Goal: Information Seeking & Learning: Learn about a topic

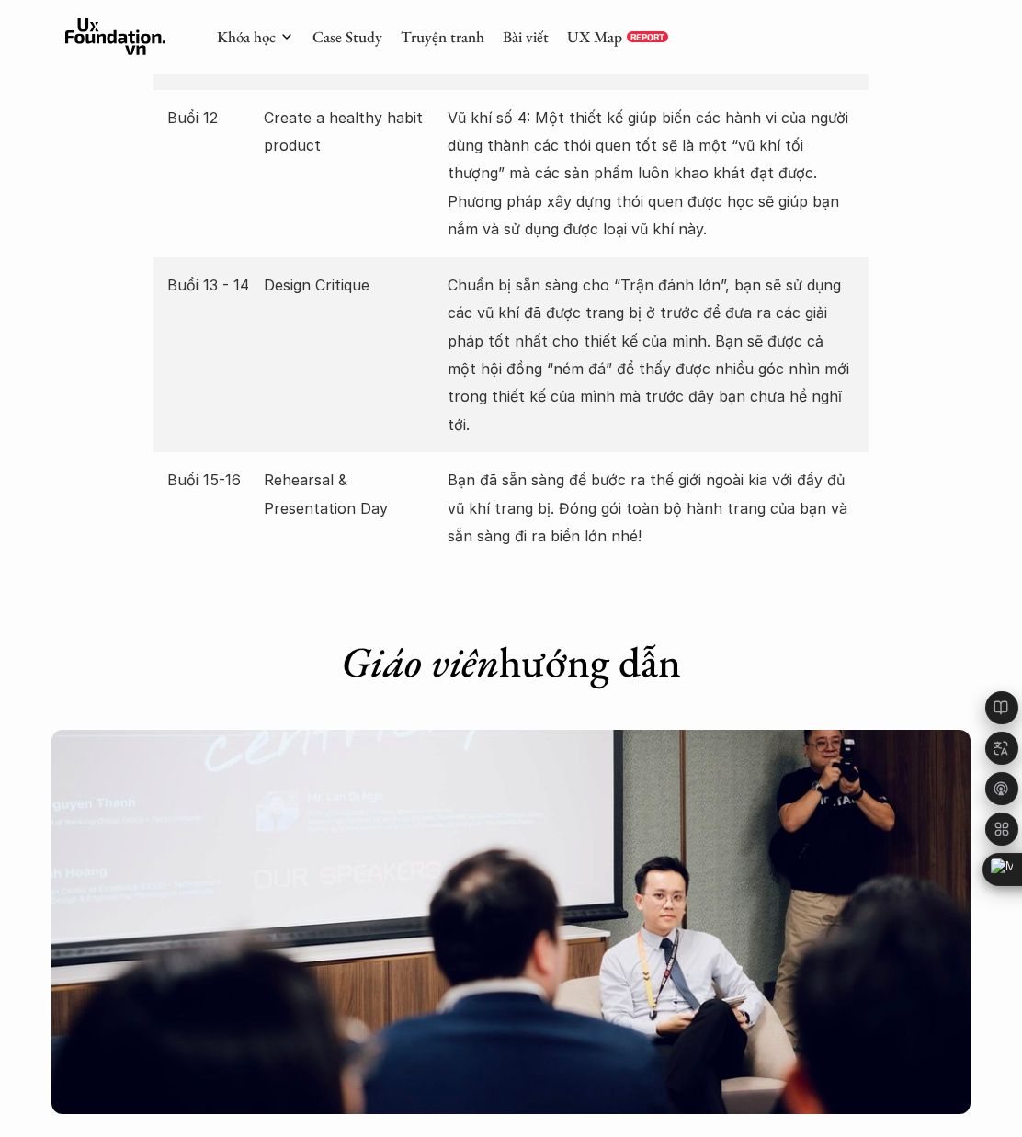
scroll to position [5017, 0]
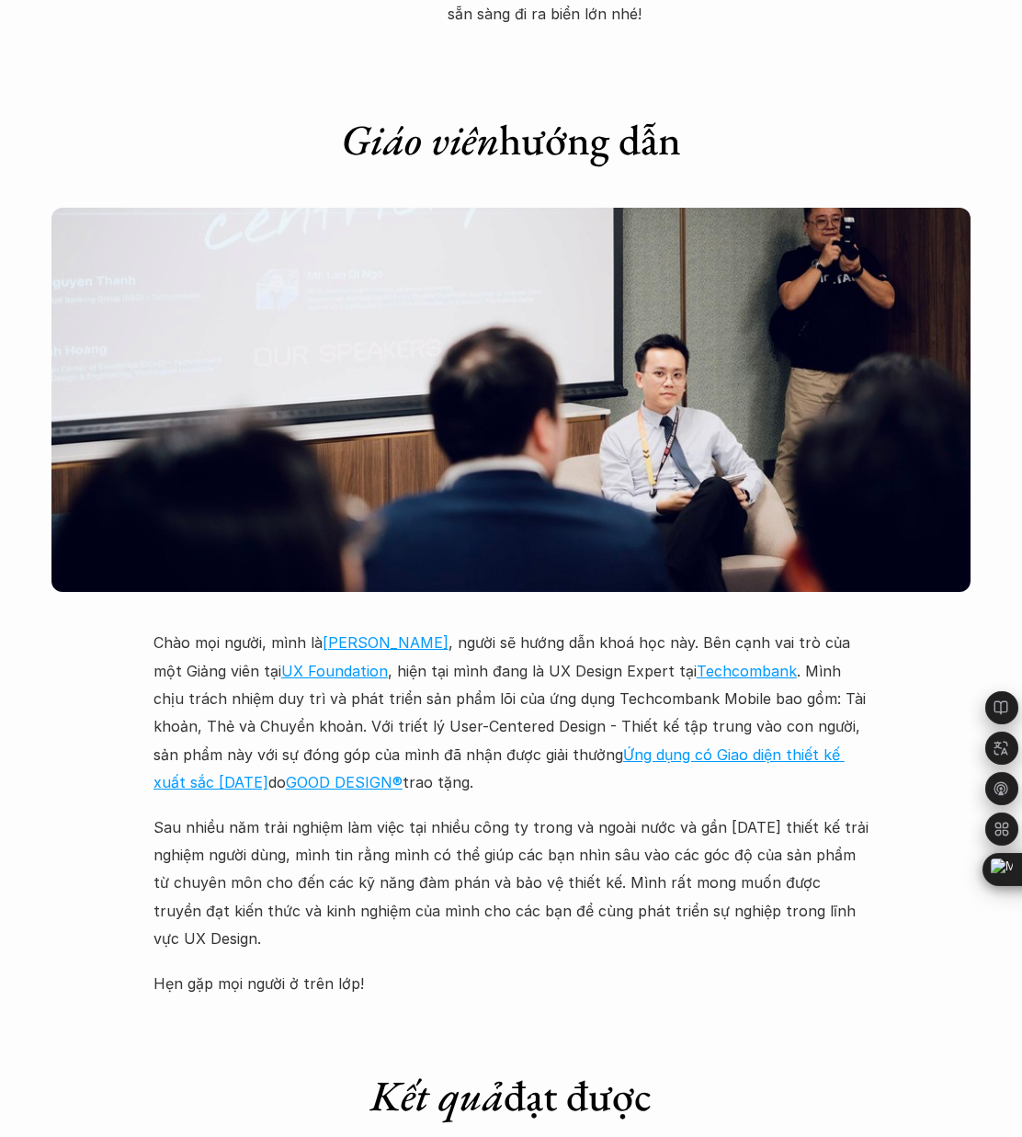
click at [765, 746] on link "Ứng dụng có Giao diện thiết kế xuất sắc [DATE]" at bounding box center [499, 769] width 691 height 46
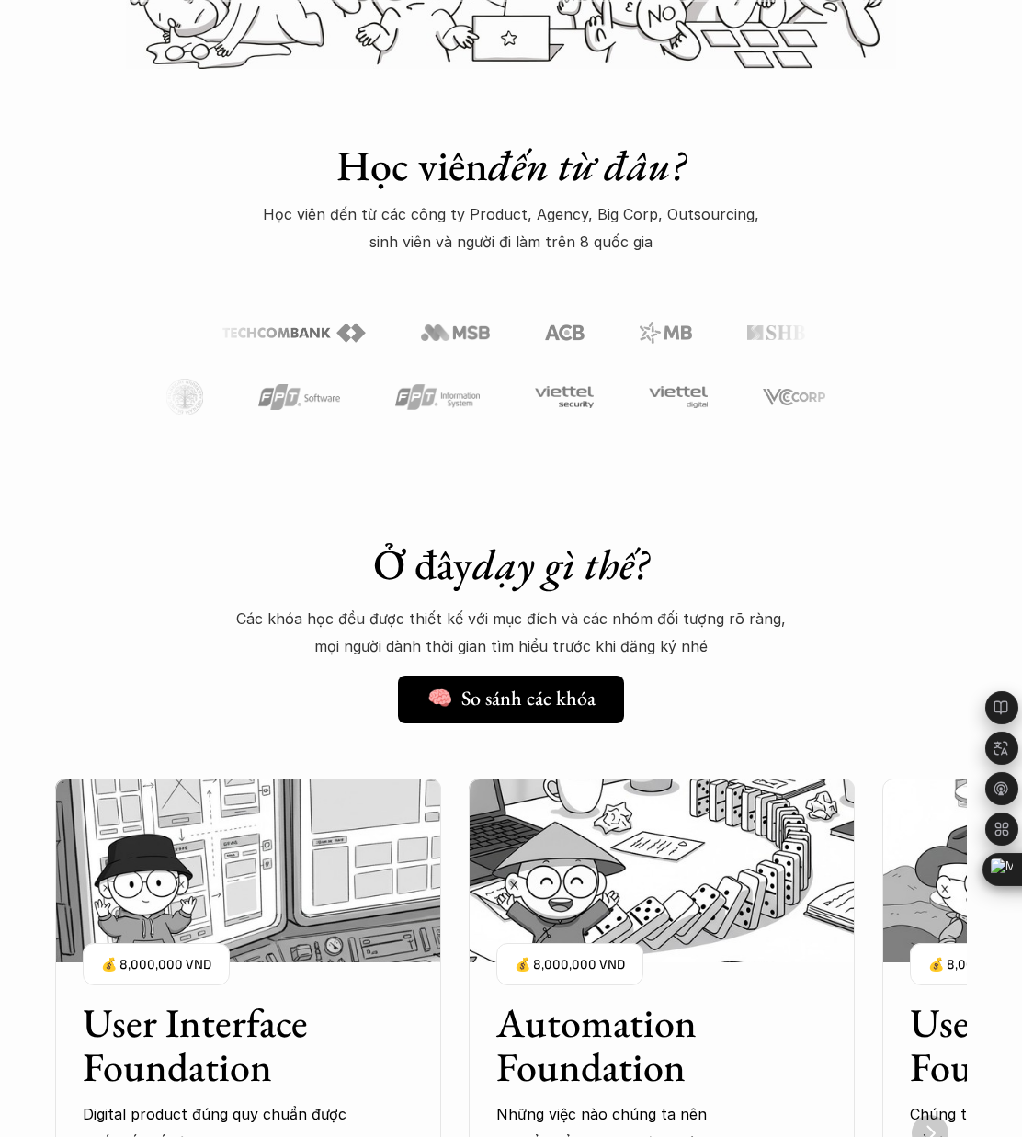
scroll to position [1401, 0]
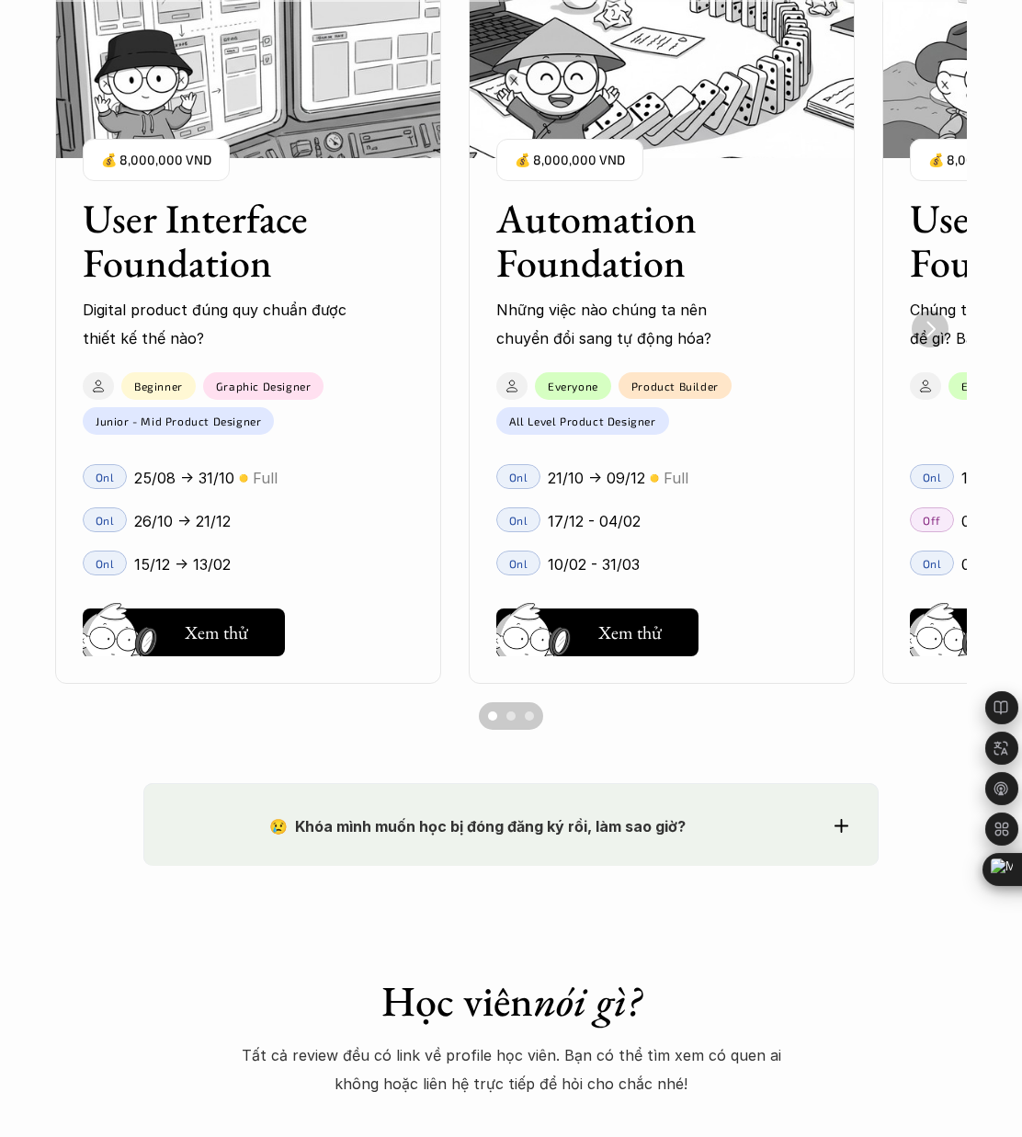
click at [578, 277] on h3 "Automation Foundation" at bounding box center [639, 241] width 285 height 89
click at [599, 616] on button "Hay thôi Xem thử" at bounding box center [598, 633] width 202 height 48
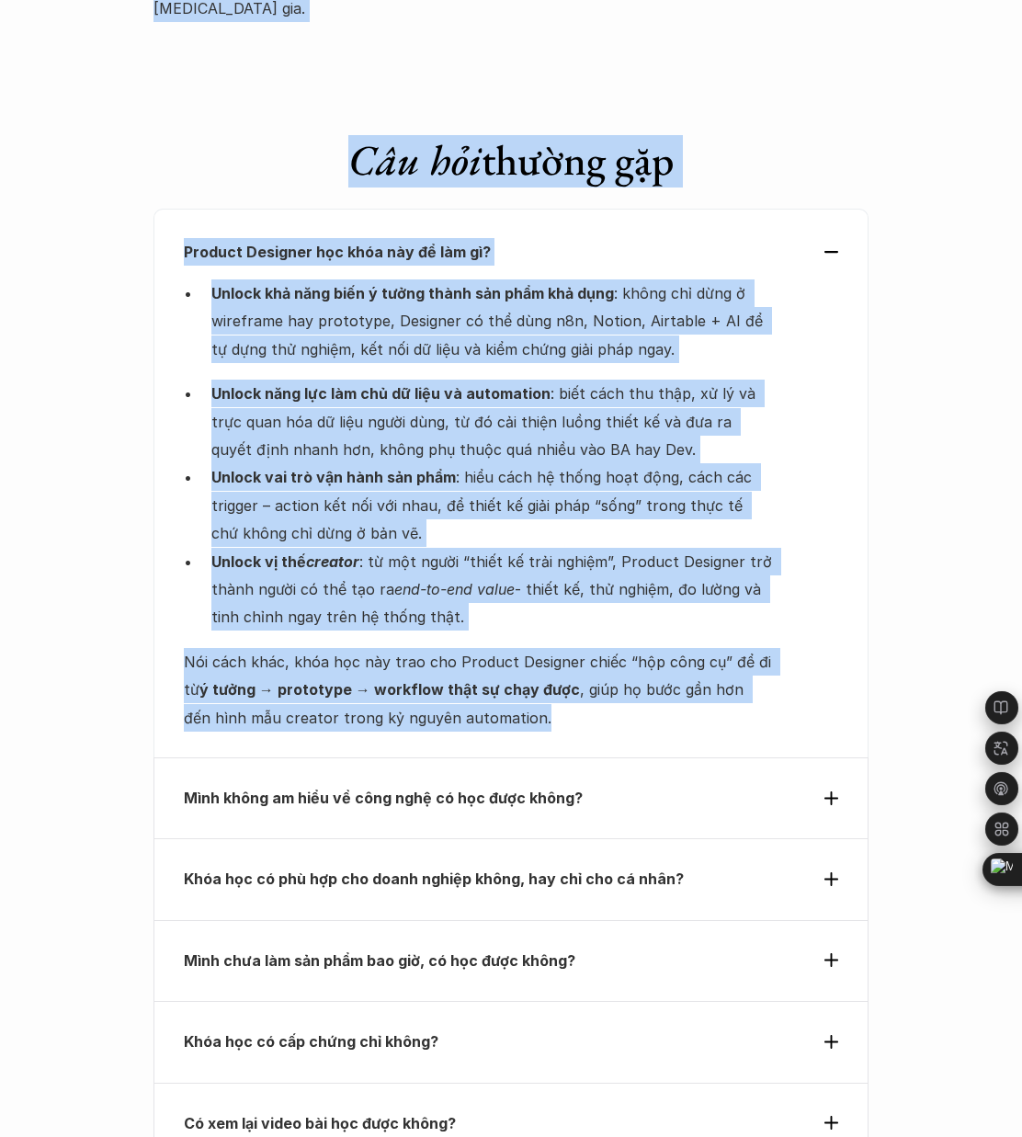
scroll to position [5804, 0]
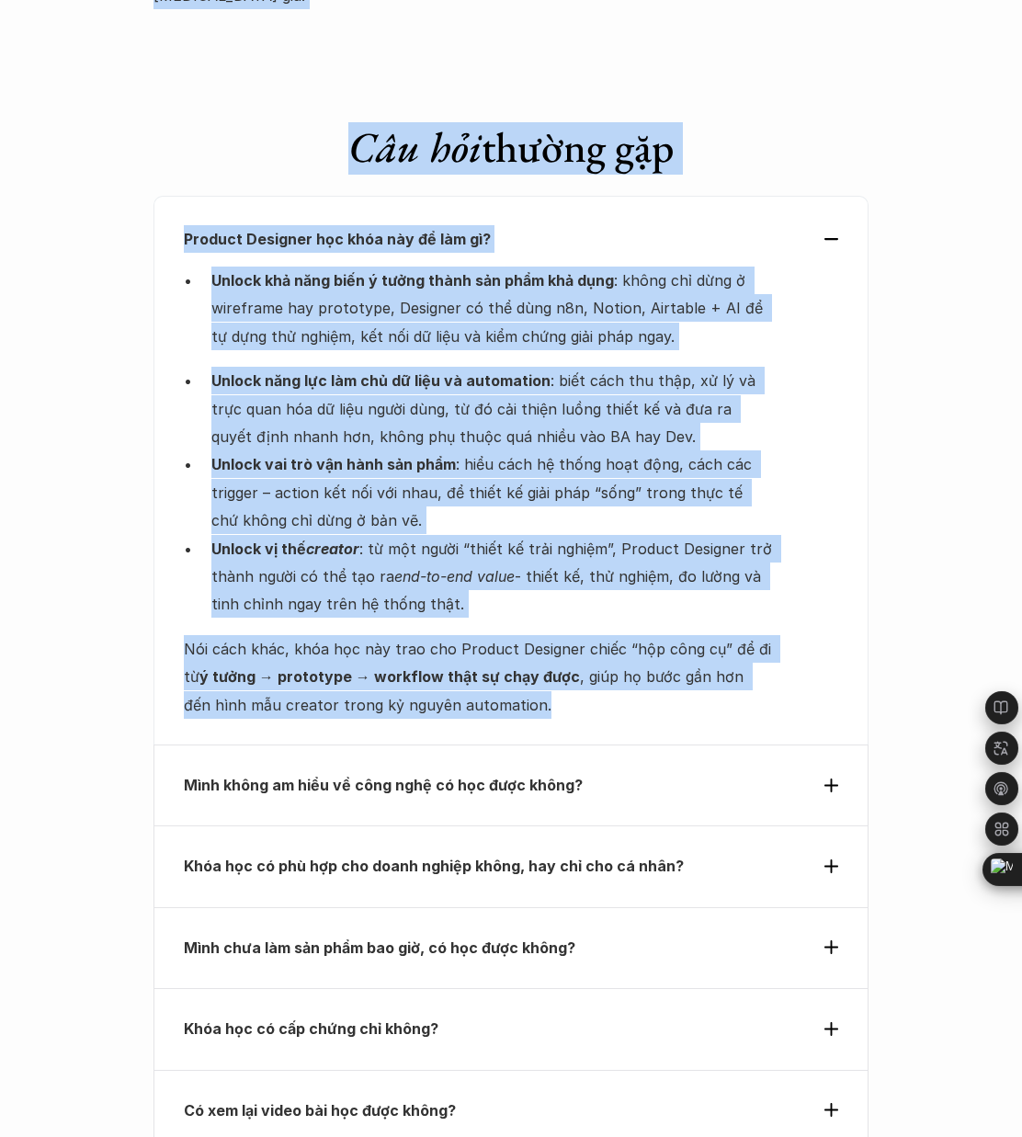
drag, startPoint x: 136, startPoint y: 220, endPoint x: 663, endPoint y: 587, distance: 642.0
copy div "😢 Lore ipsu dolo sit am cons adip el sed, doe tem inc? Utla etd, Mag aliq eni a…"
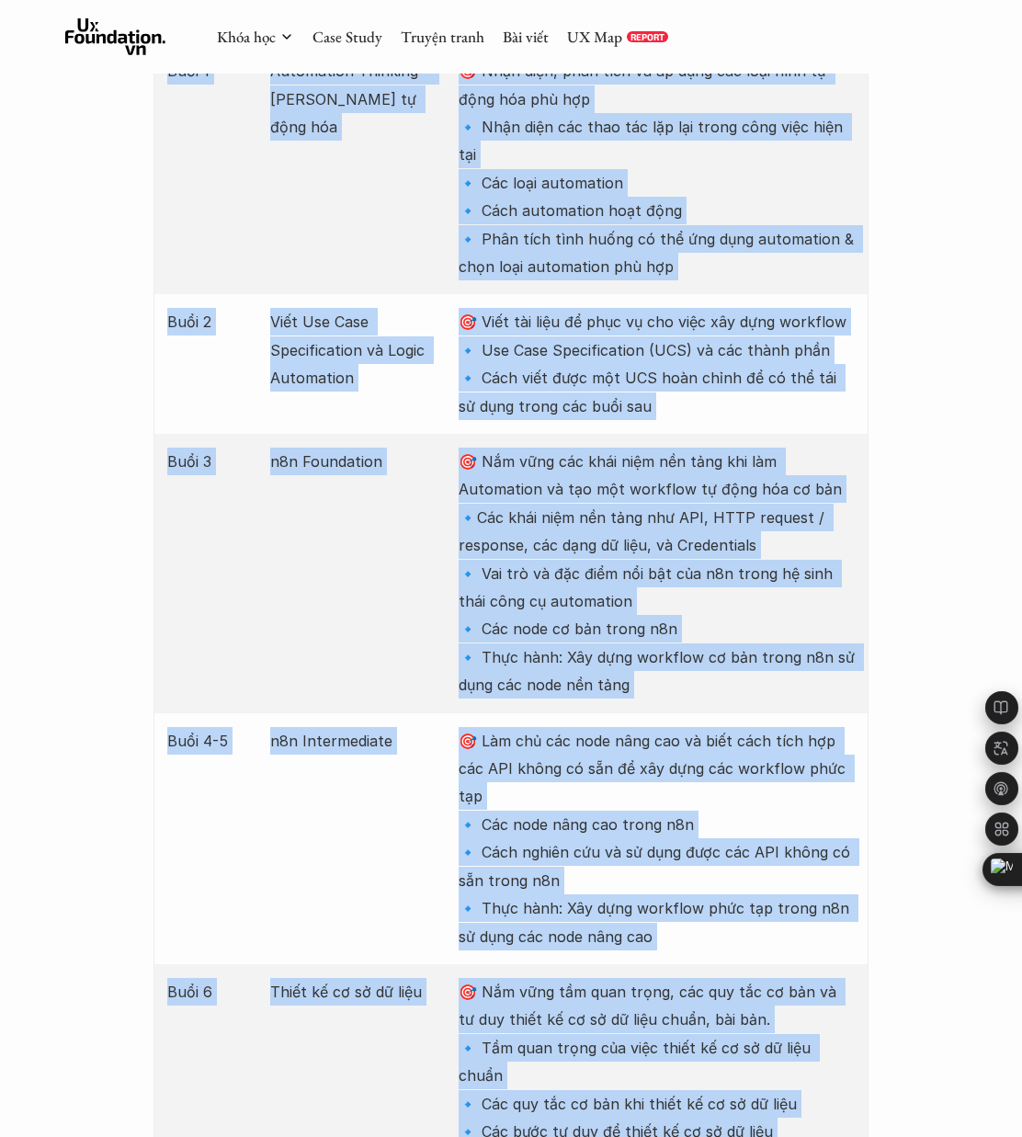
scroll to position [2026, 0]
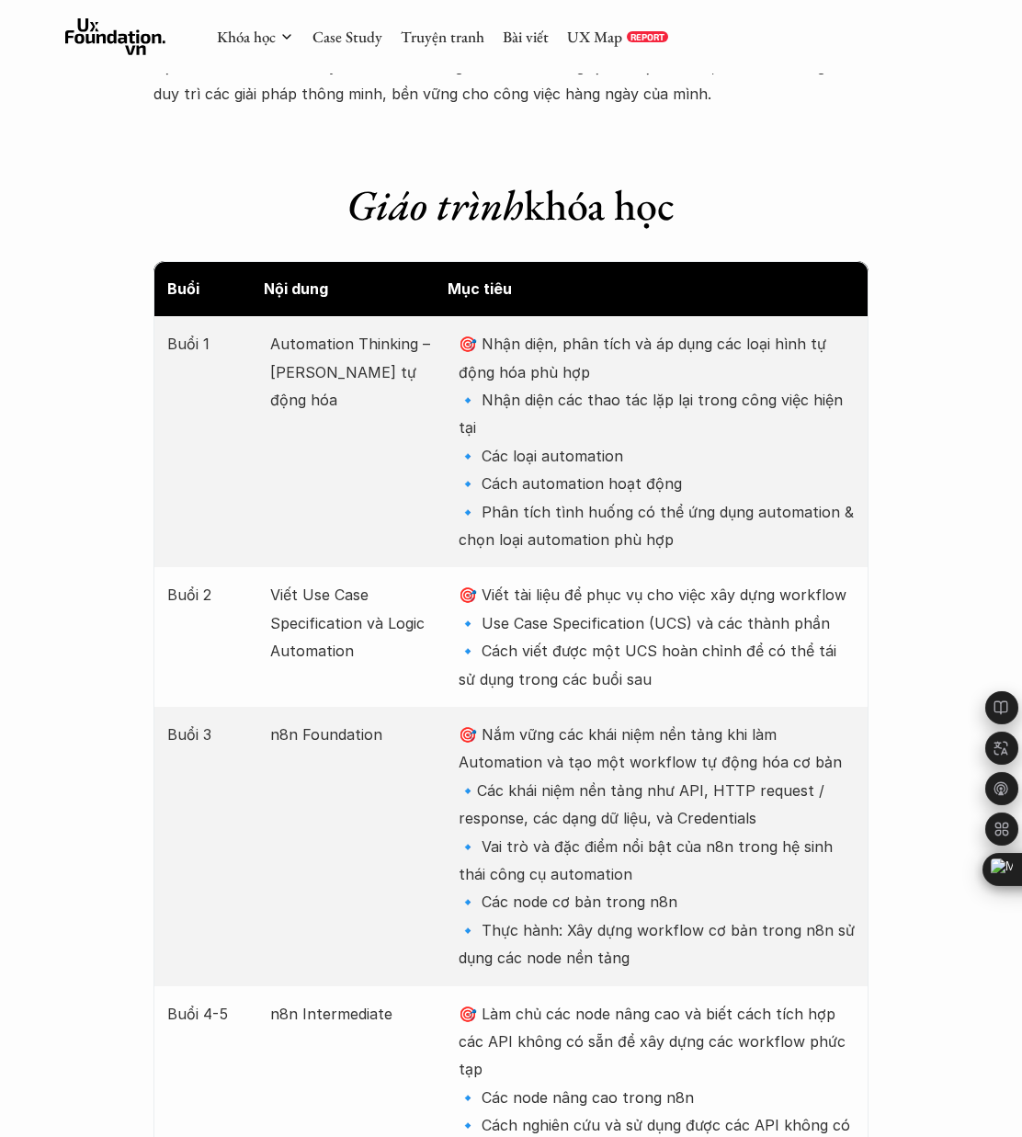
click at [364, 454] on div "Buổi 1 Automation Thinking – Tư duy tự động hóa 🎯 Nhận diện, phân tích và áp dụ…" at bounding box center [511, 441] width 715 height 251
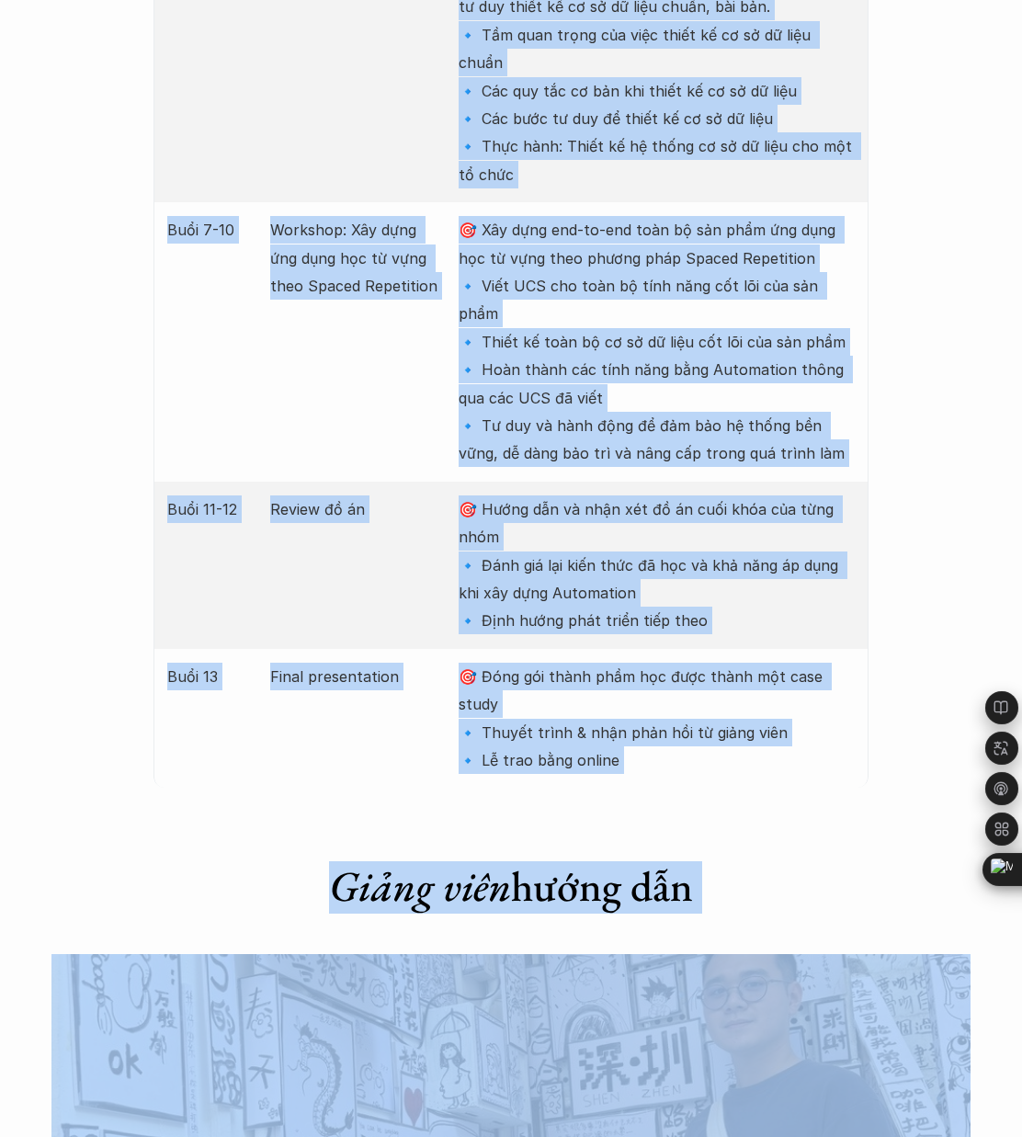
scroll to position [3367, 0]
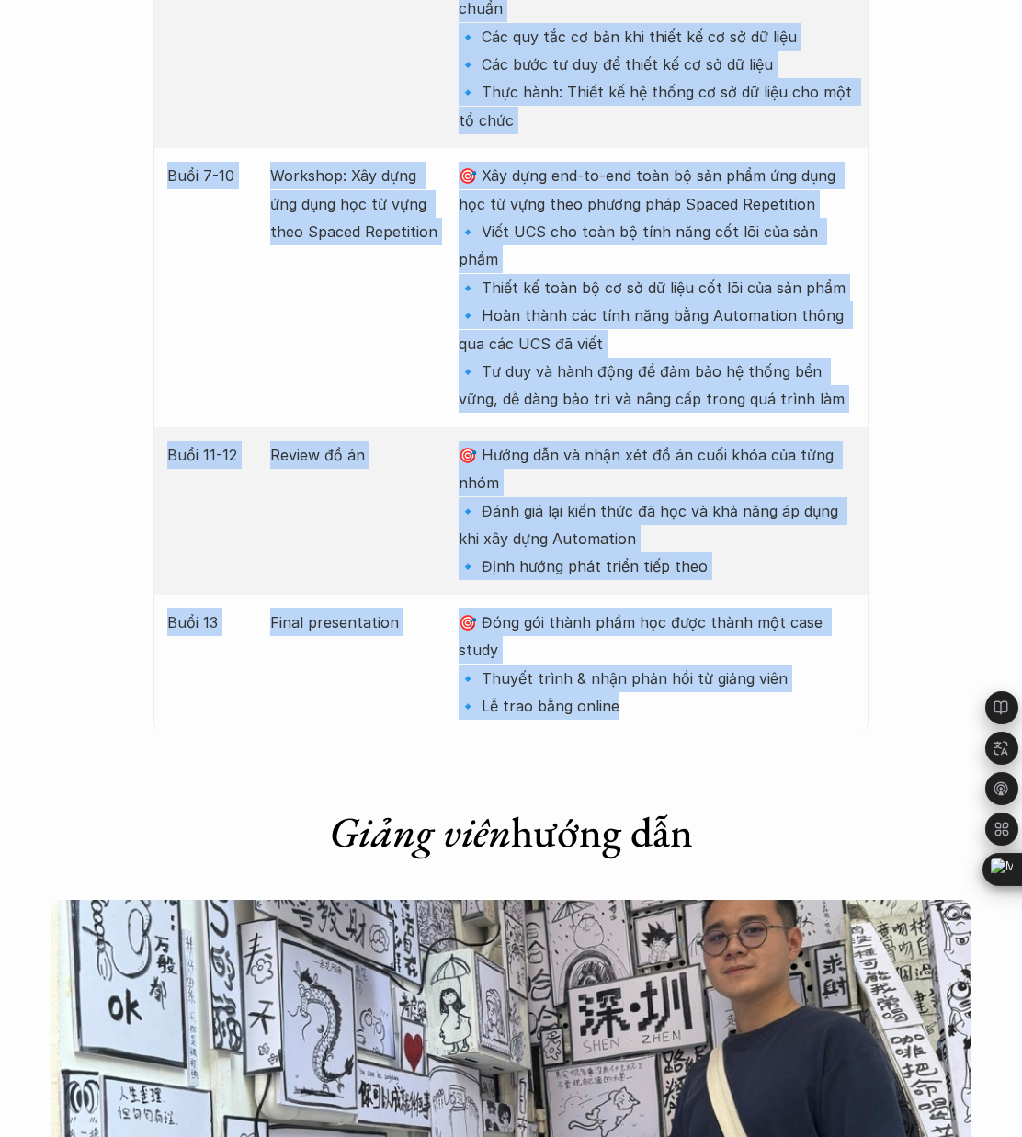
drag, startPoint x: 326, startPoint y: 229, endPoint x: 738, endPoint y: 629, distance: 574.1
copy div "Lore ipsum dolo sit Amet Con adip Eli sedd Eius 6 Temporinci Utlabore – Et dol …"
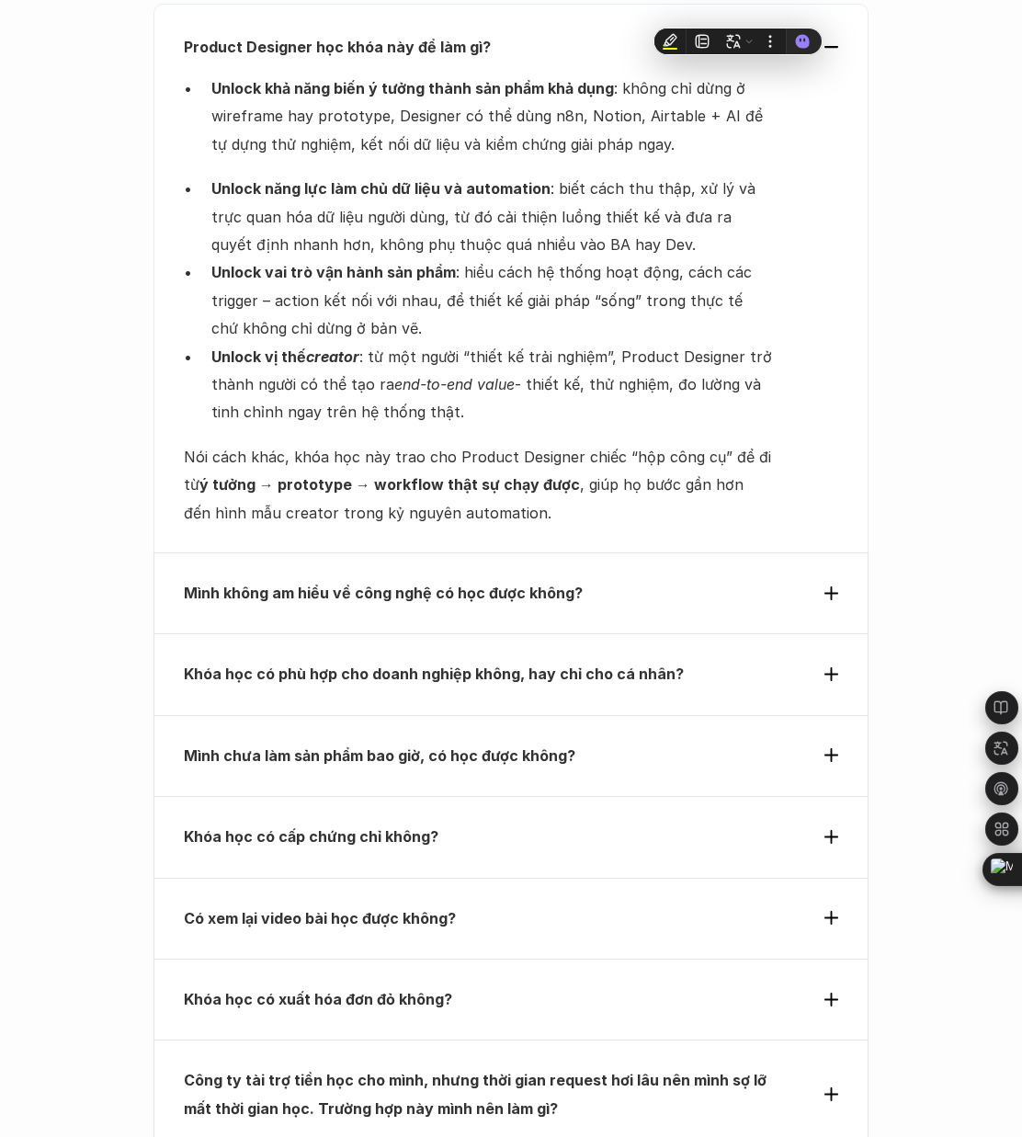
scroll to position [6000, 0]
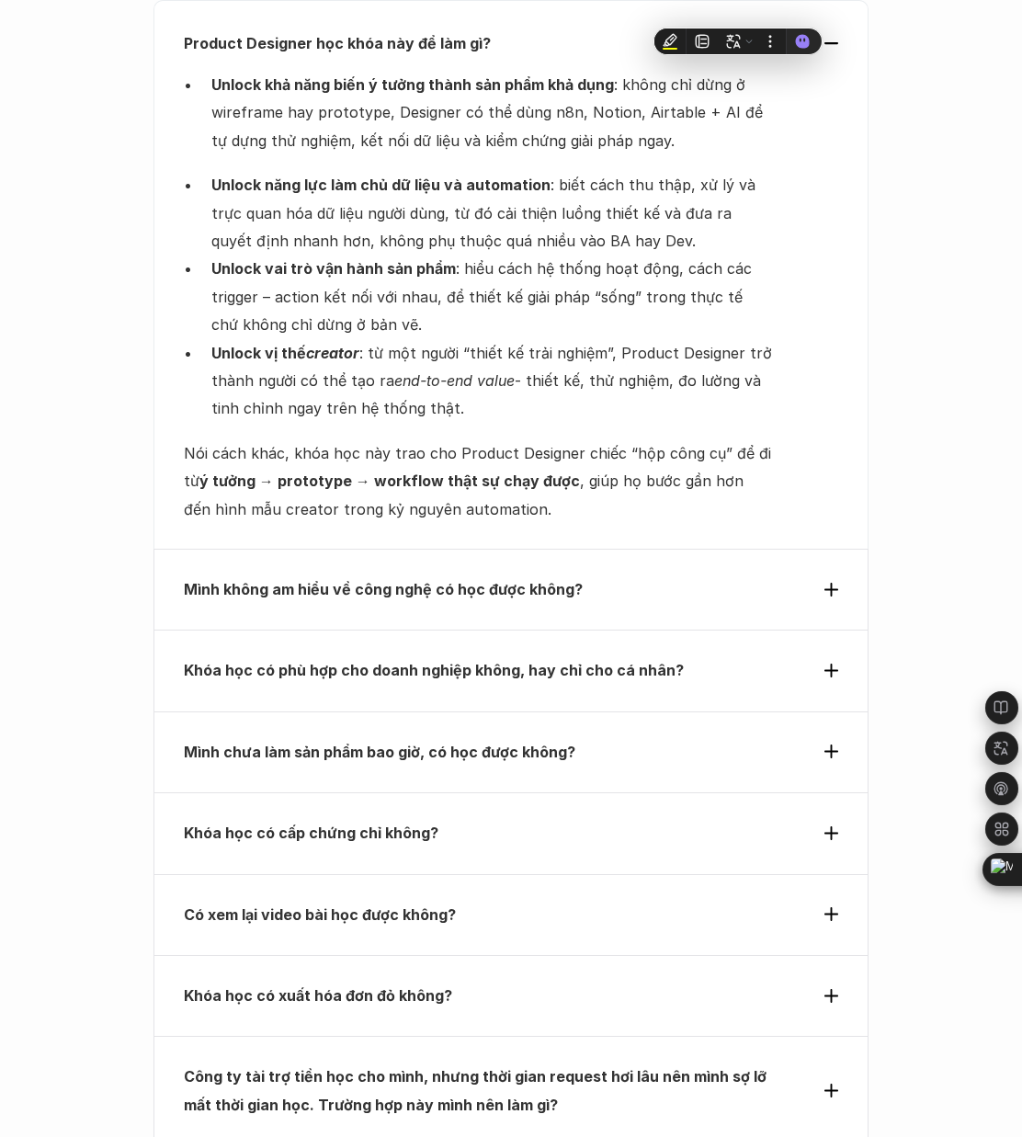
click at [725, 656] on p "Khóa học có phù hợp cho doanh nghiệp không, hay chỉ cho cá nhân?" at bounding box center [478, 670] width 589 height 28
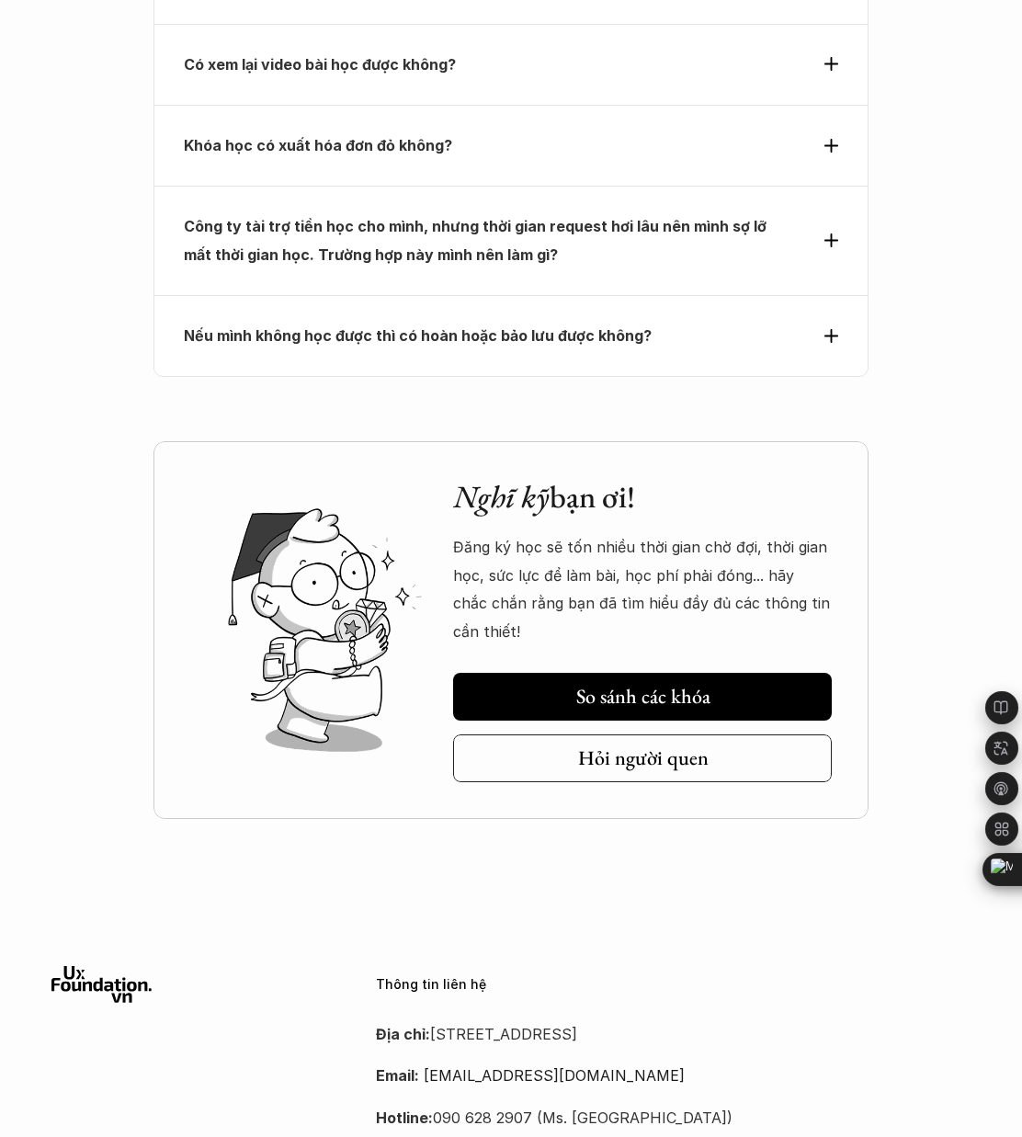
scroll to position [6652, 0]
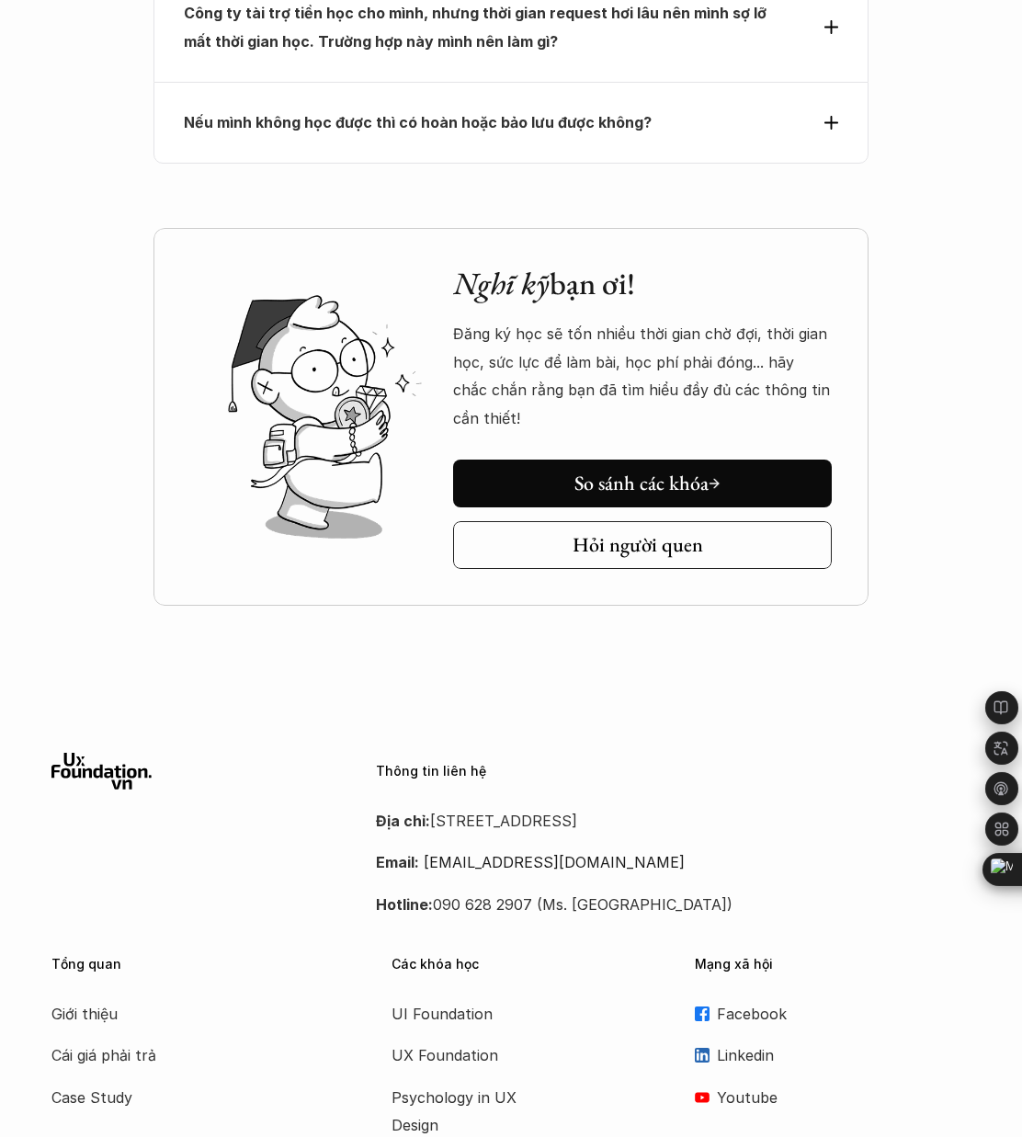
click at [722, 538] on icon at bounding box center [716, 545] width 15 height 15
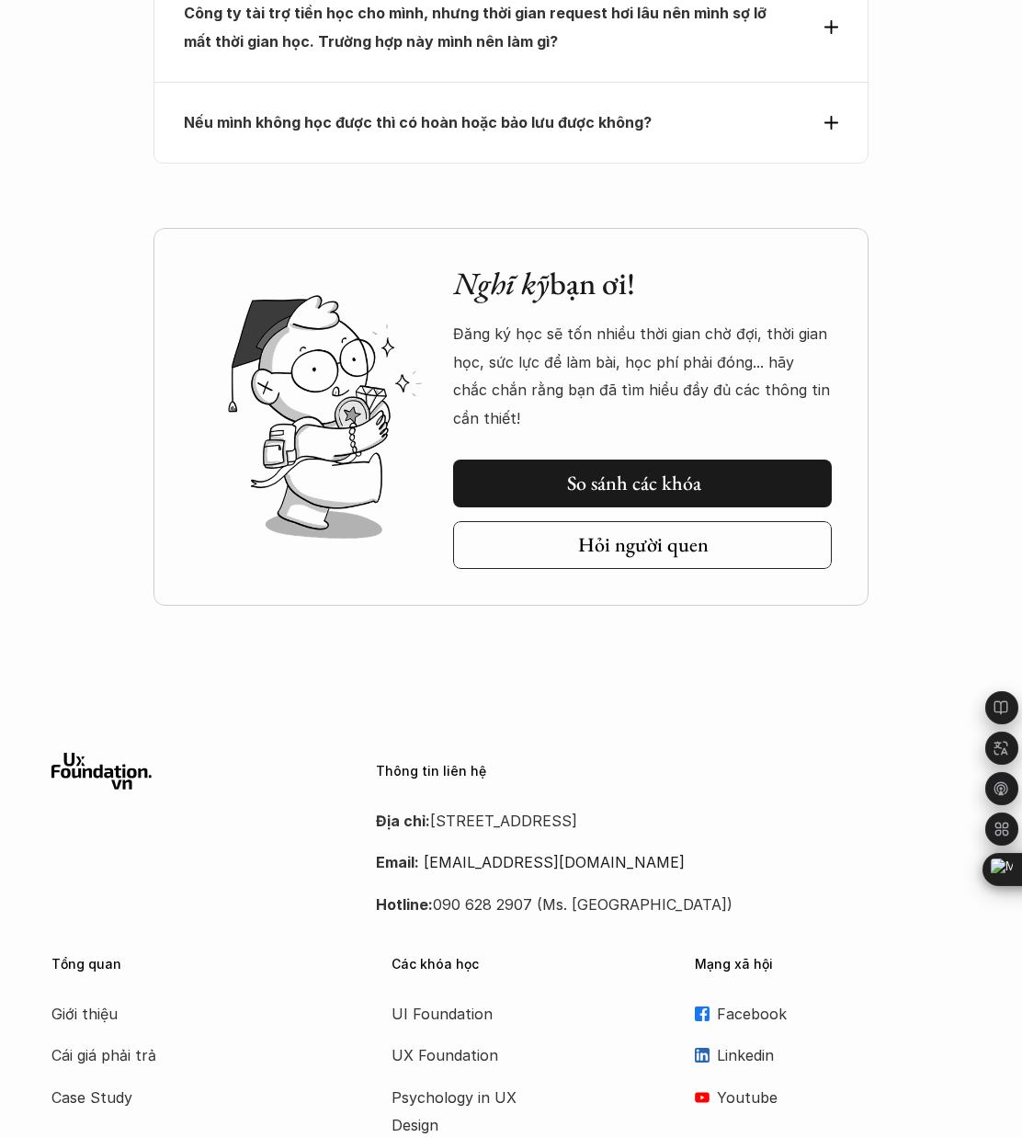
click at [714, 476] on icon at bounding box center [718, 483] width 15 height 15
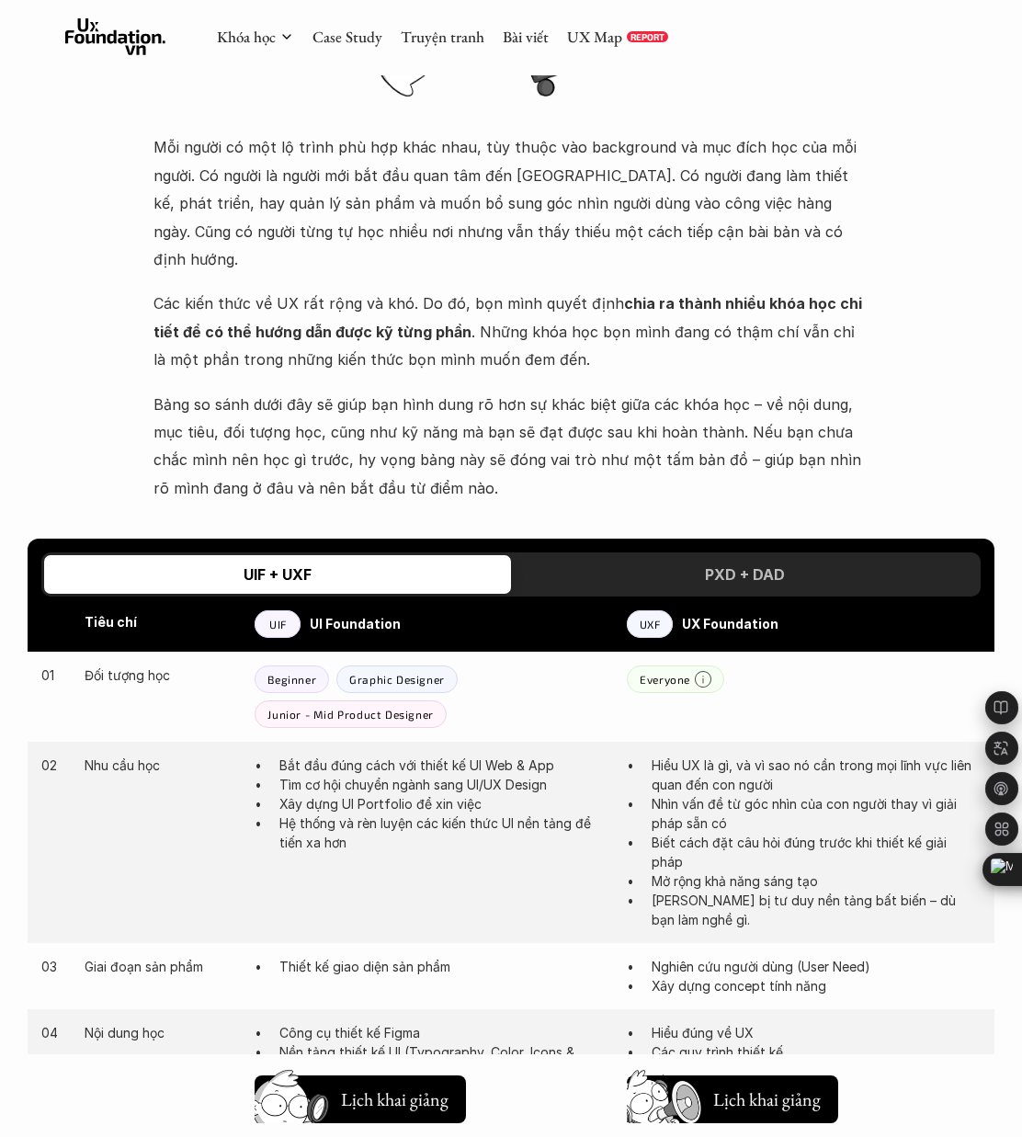
scroll to position [434, 0]
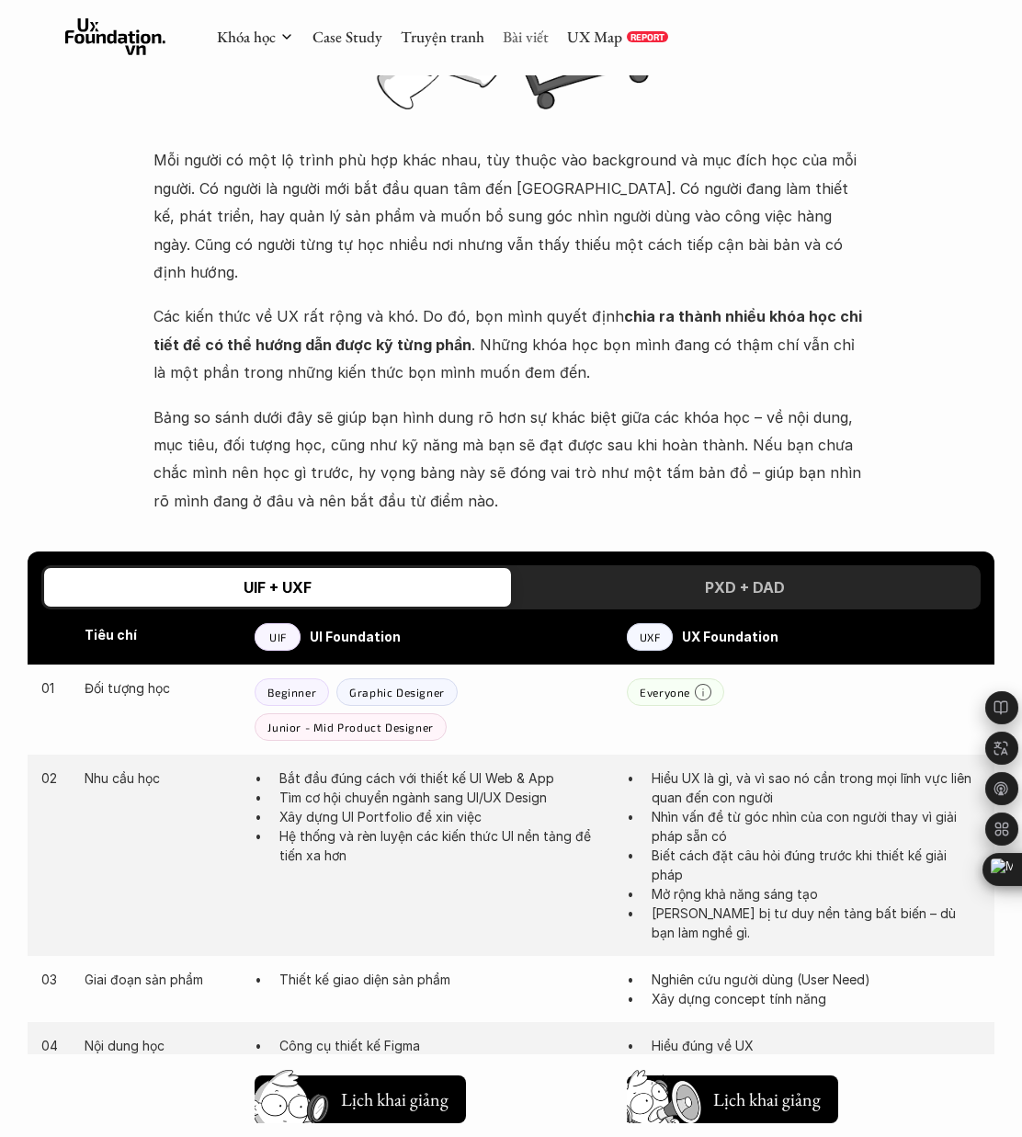
click at [527, 34] on link "Bài viết" at bounding box center [526, 37] width 46 height 20
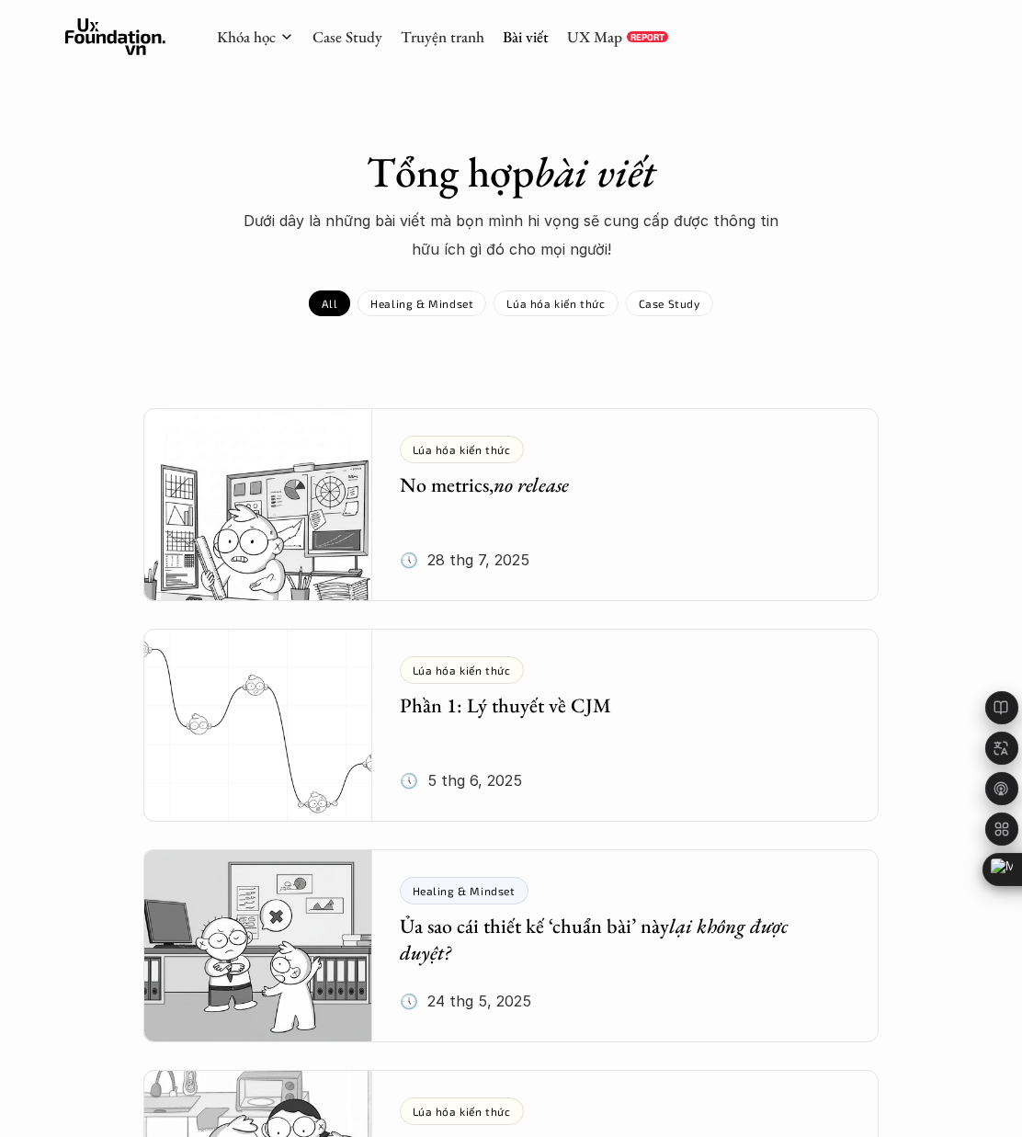
click at [541, 696] on h5 "Phần 1: Lý thuyết về CJM" at bounding box center [612, 706] width 425 height 27
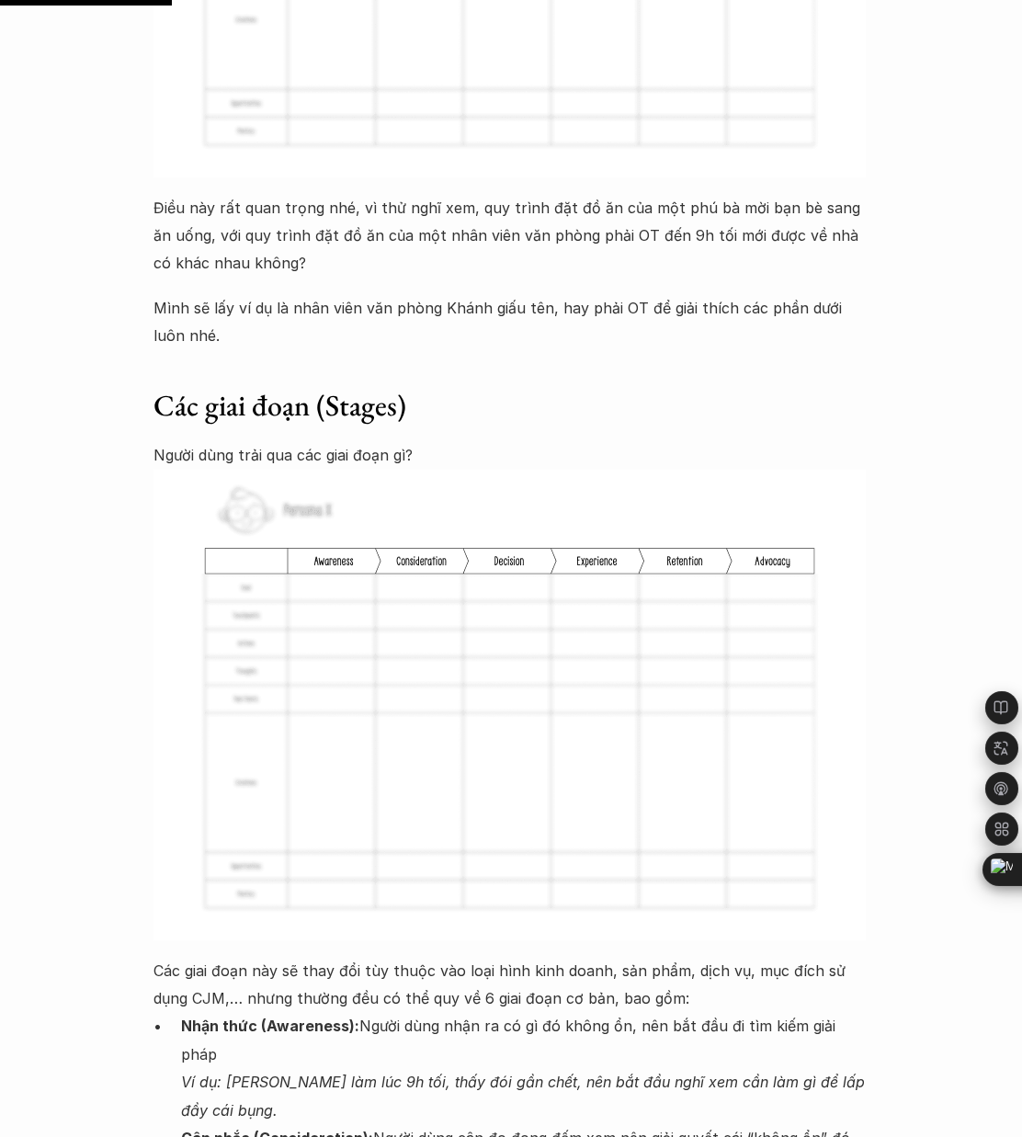
scroll to position [2987, 0]
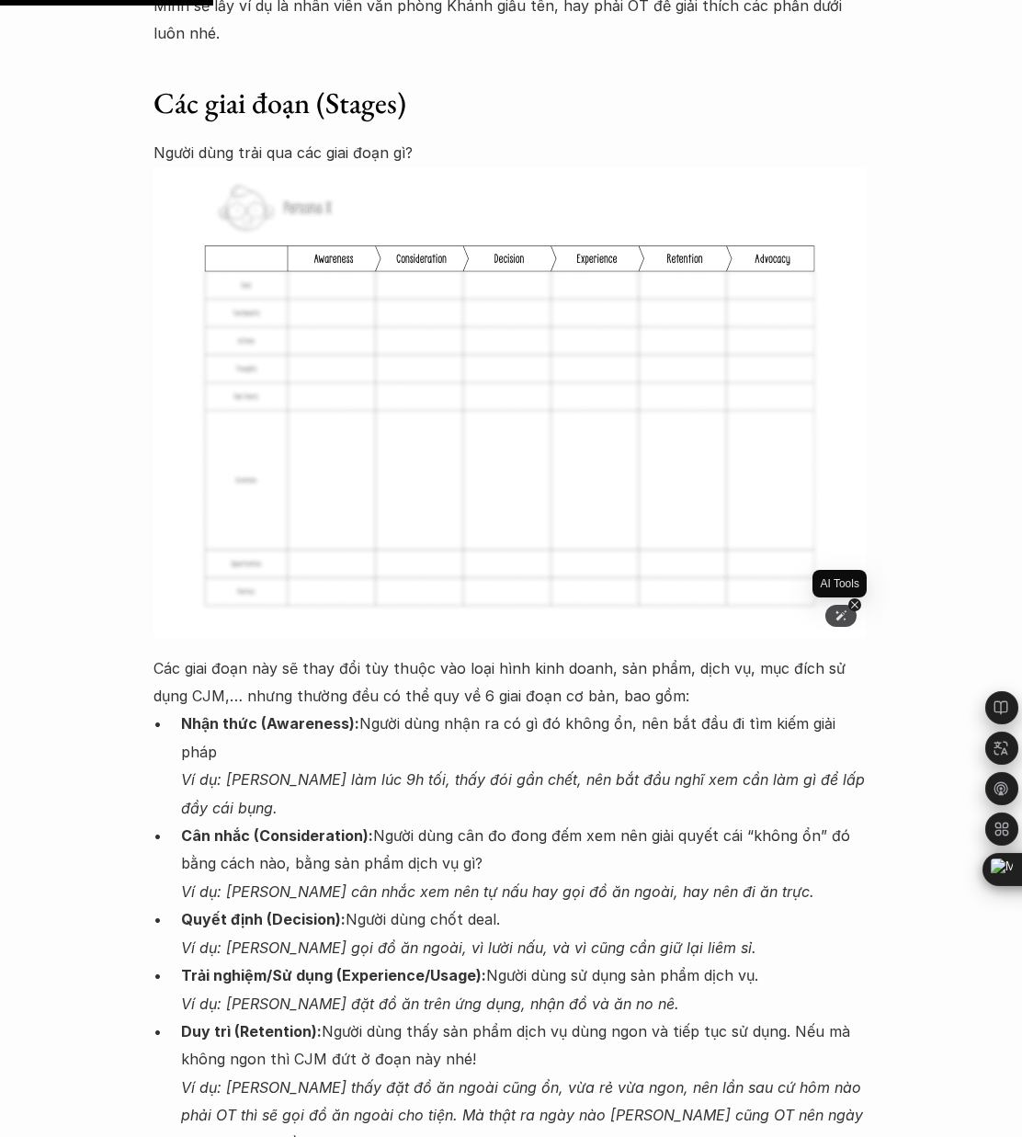
click at [850, 623] on div at bounding box center [841, 616] width 31 height 22
click at [505, 484] on img at bounding box center [510, 402] width 713 height 471
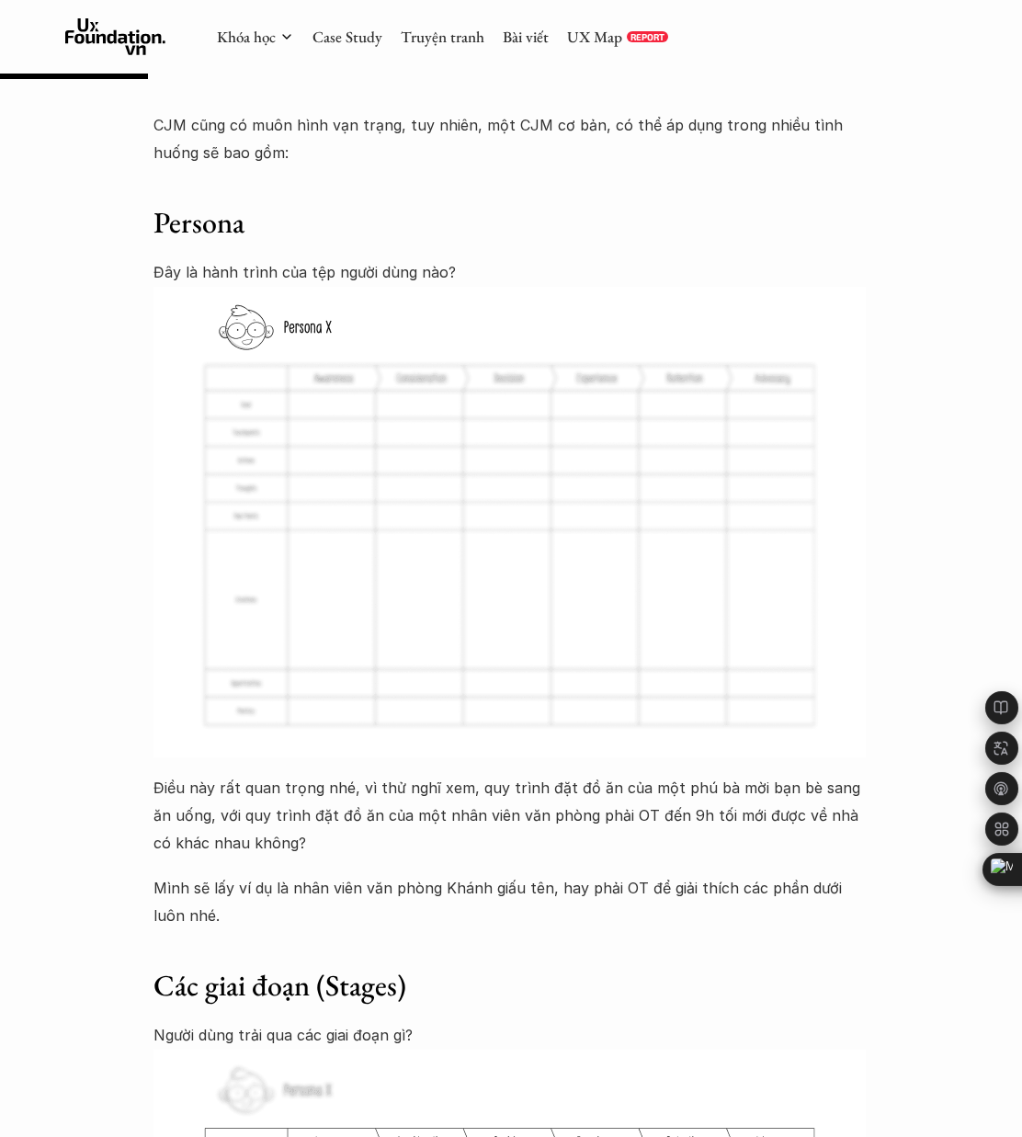
scroll to position [1195, 0]
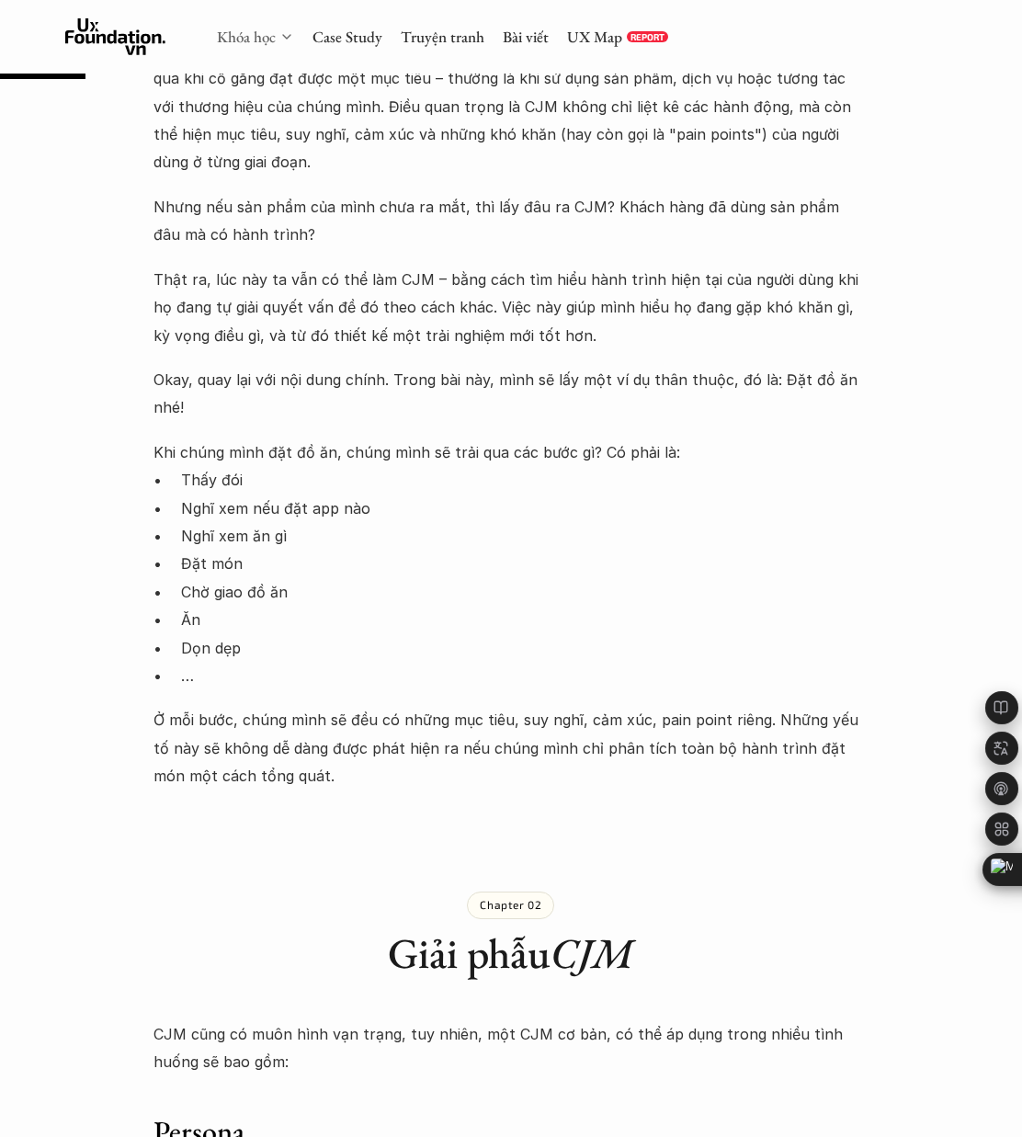
click at [234, 38] on link "Khóa học" at bounding box center [246, 37] width 59 height 20
click at [277, 39] on div "Khóa học" at bounding box center [255, 37] width 77 height 20
click at [128, 41] on use at bounding box center [115, 36] width 101 height 37
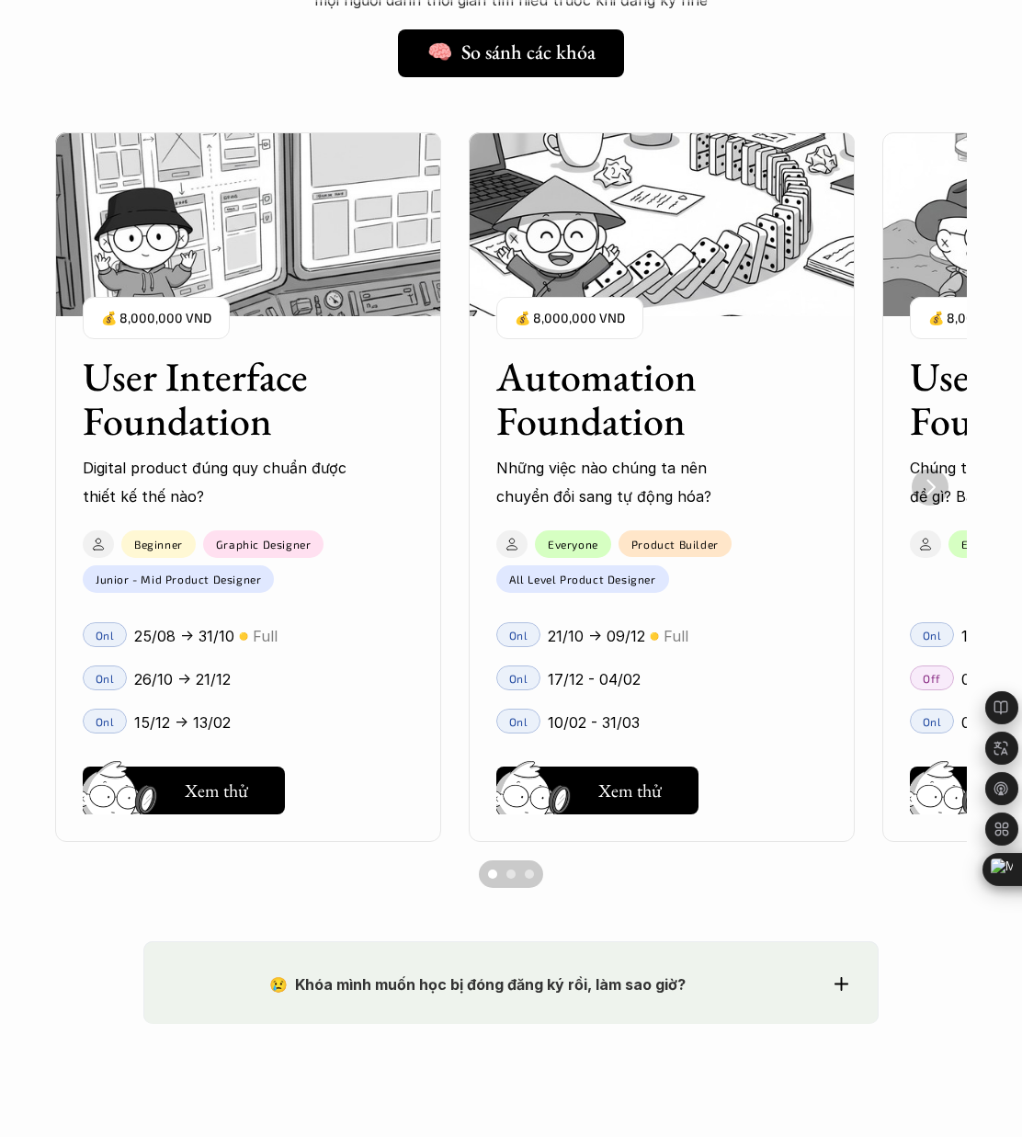
scroll to position [22, 0]
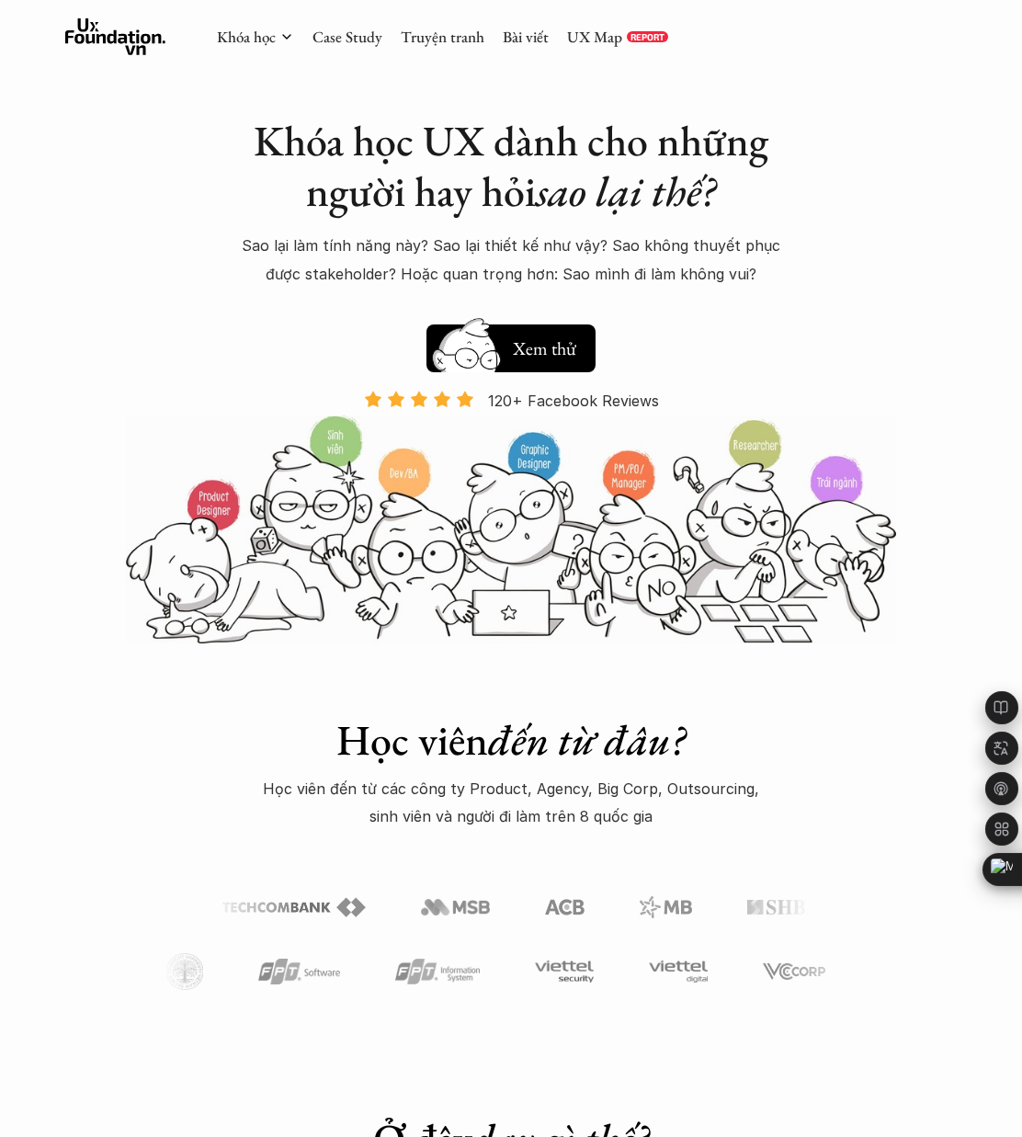
click at [759, 905] on img at bounding box center [802, 906] width 86 height 15
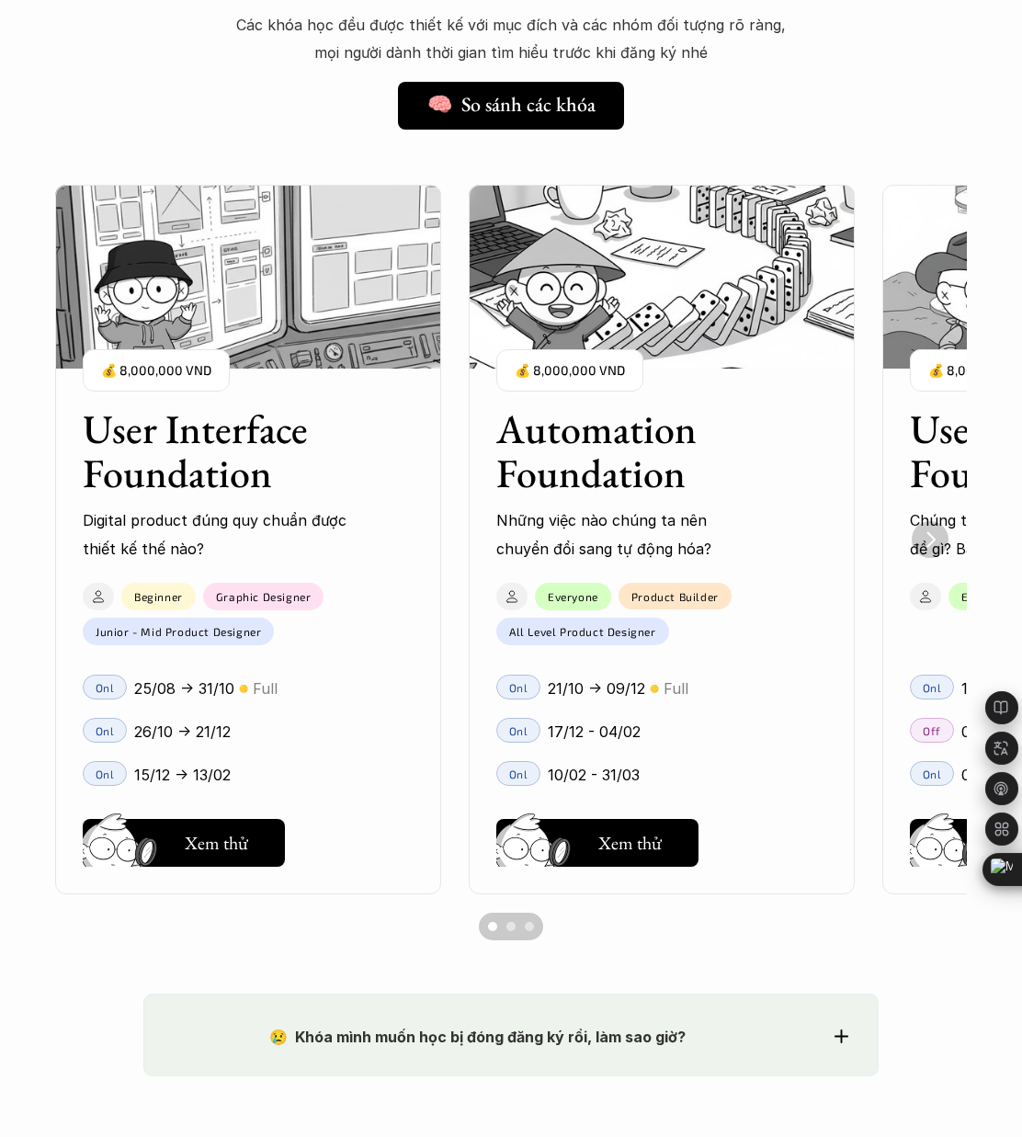
scroll to position [1194, 0]
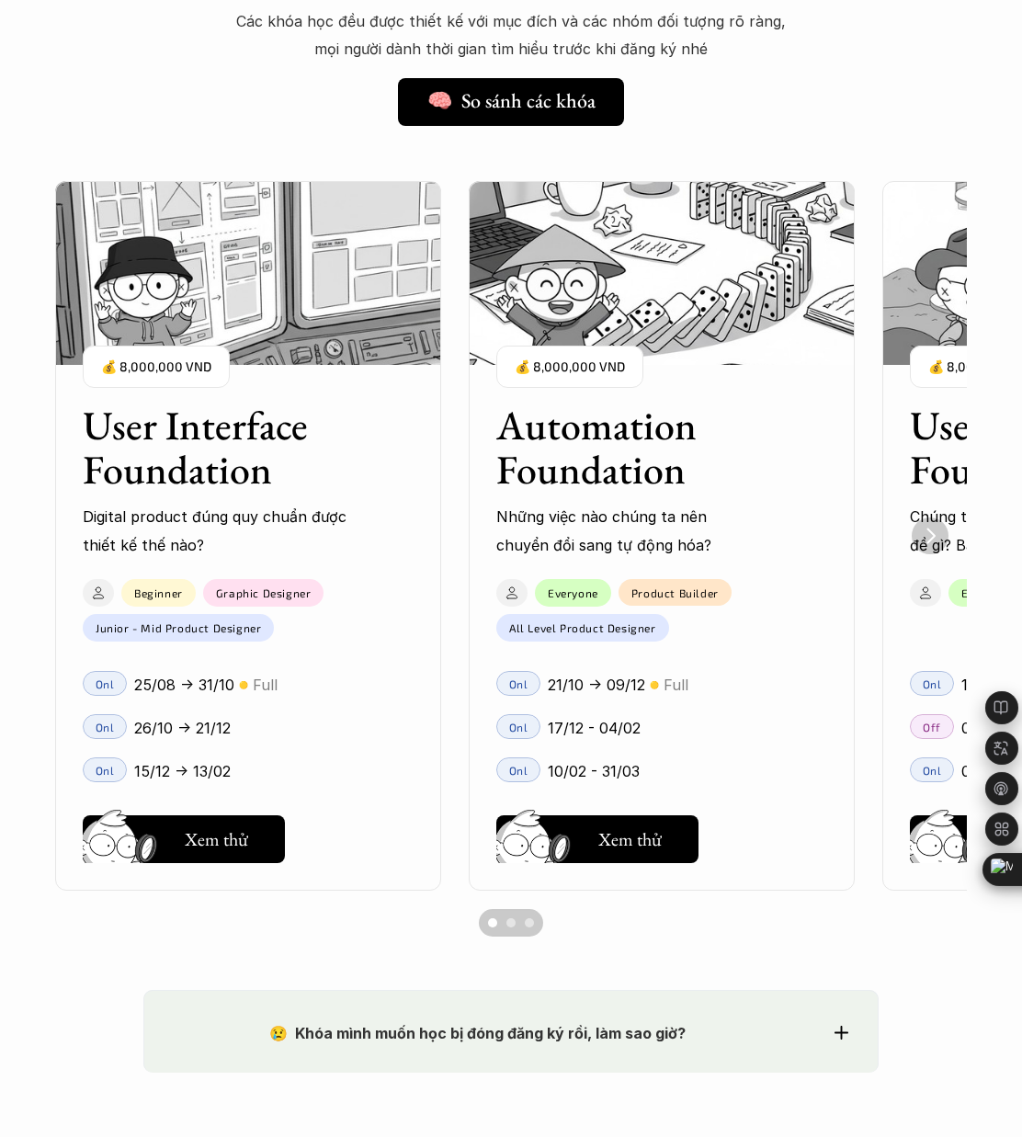
click at [512, 926] on div "Scroll to page 2" at bounding box center [511, 923] width 9 height 9
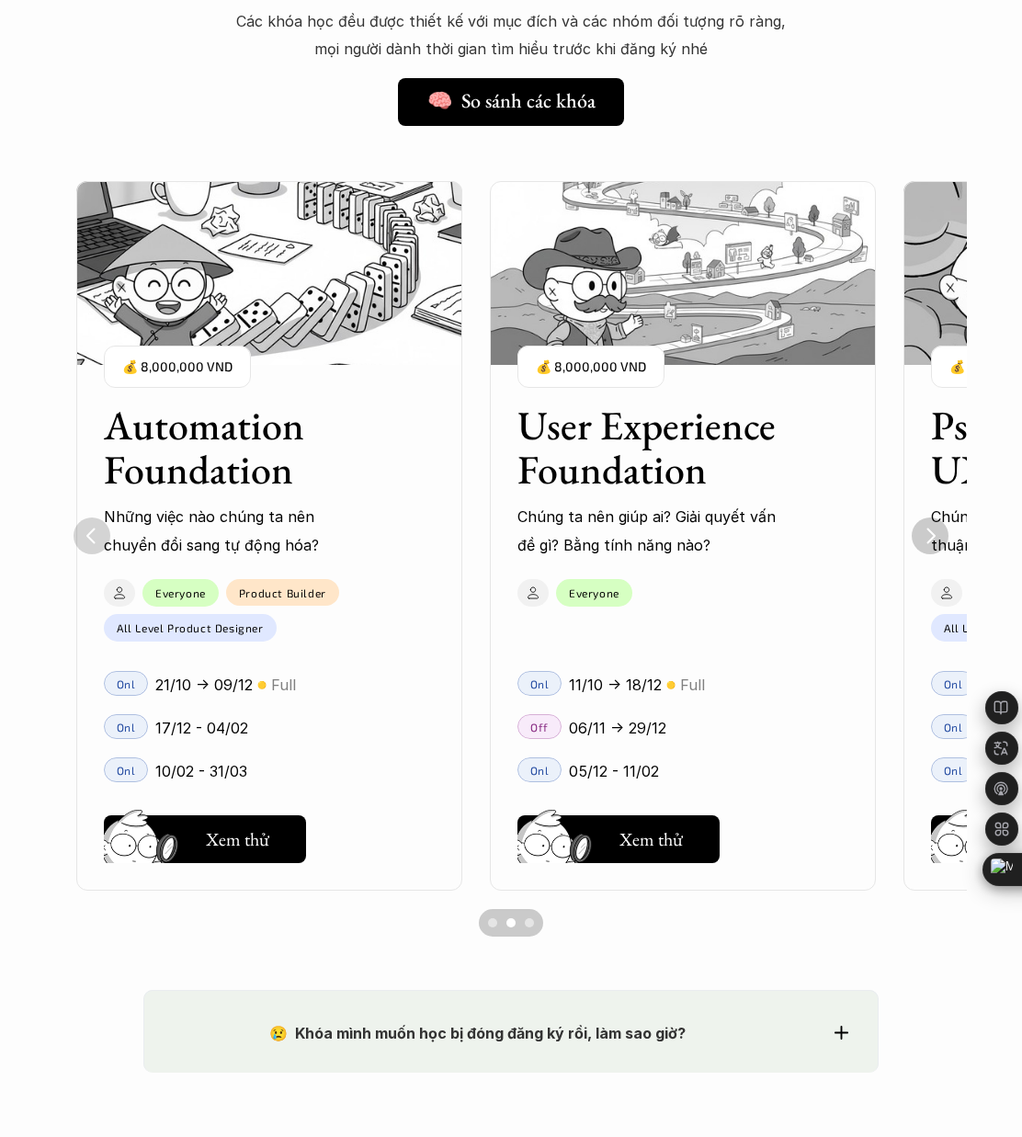
scroll to position [0, 414]
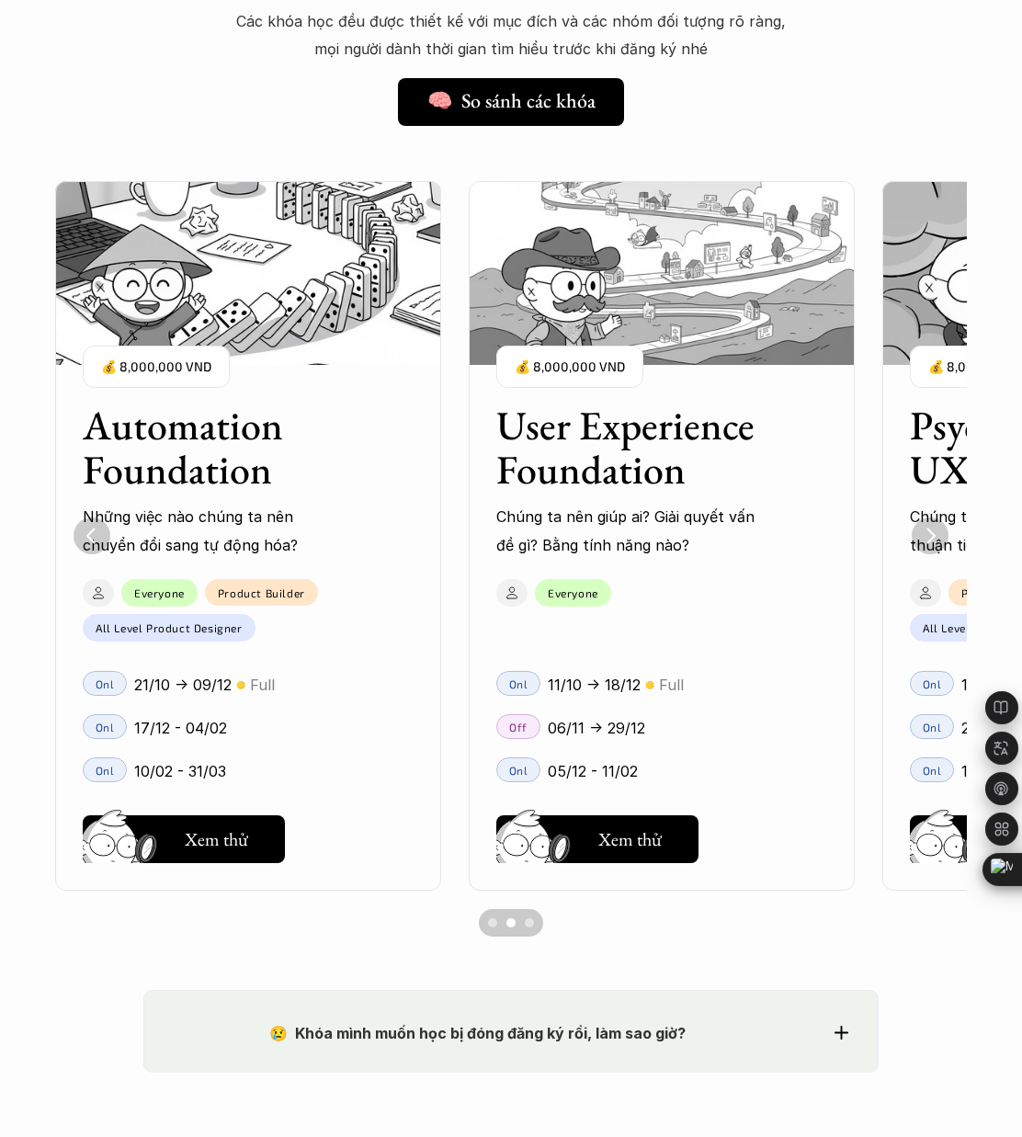
click at [525, 925] on div "Scroll to page 3" at bounding box center [529, 923] width 9 height 9
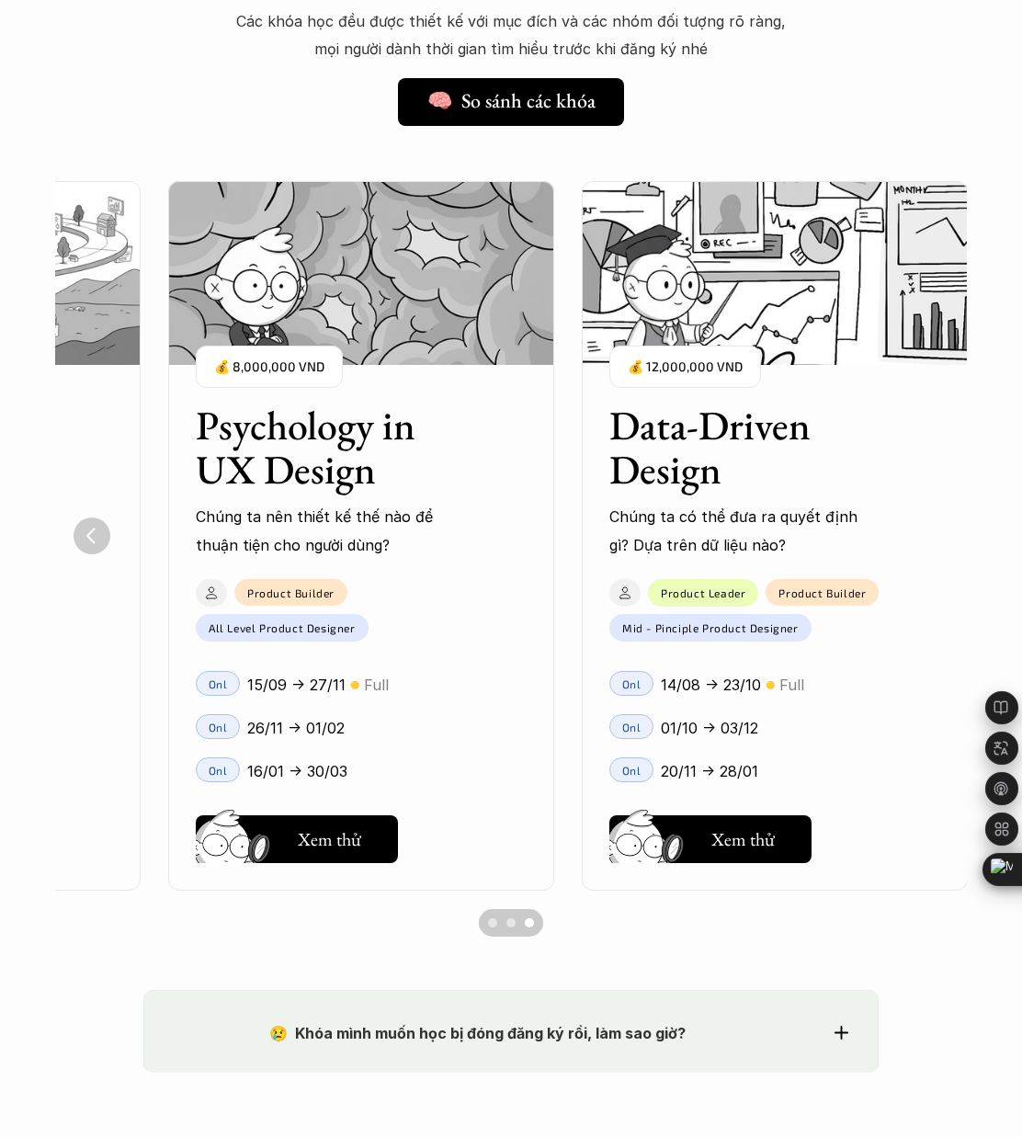
scroll to position [0, 1129]
click at [322, 851] on h5 "Xem thử" at bounding box center [328, 844] width 63 height 26
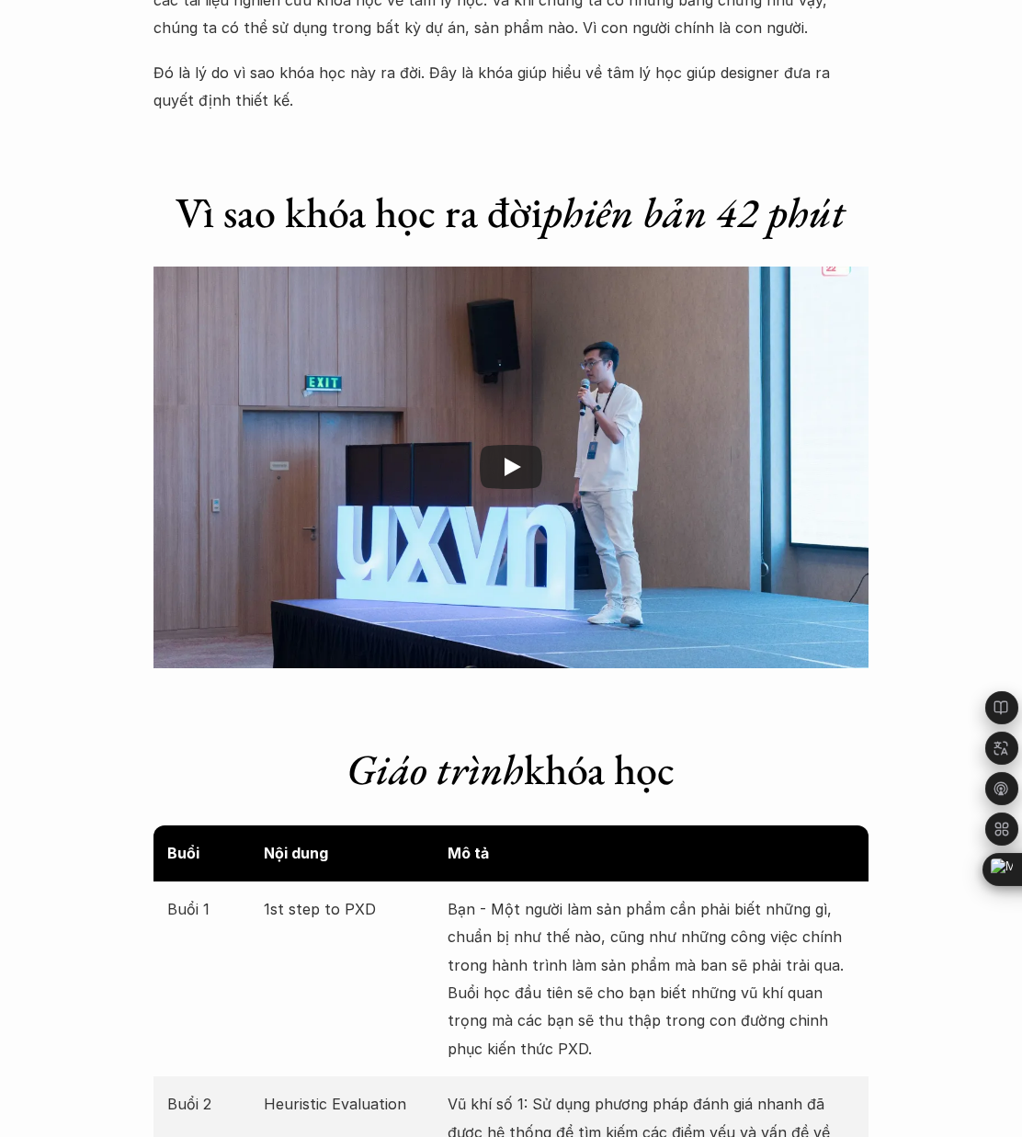
scroll to position [3121, 0]
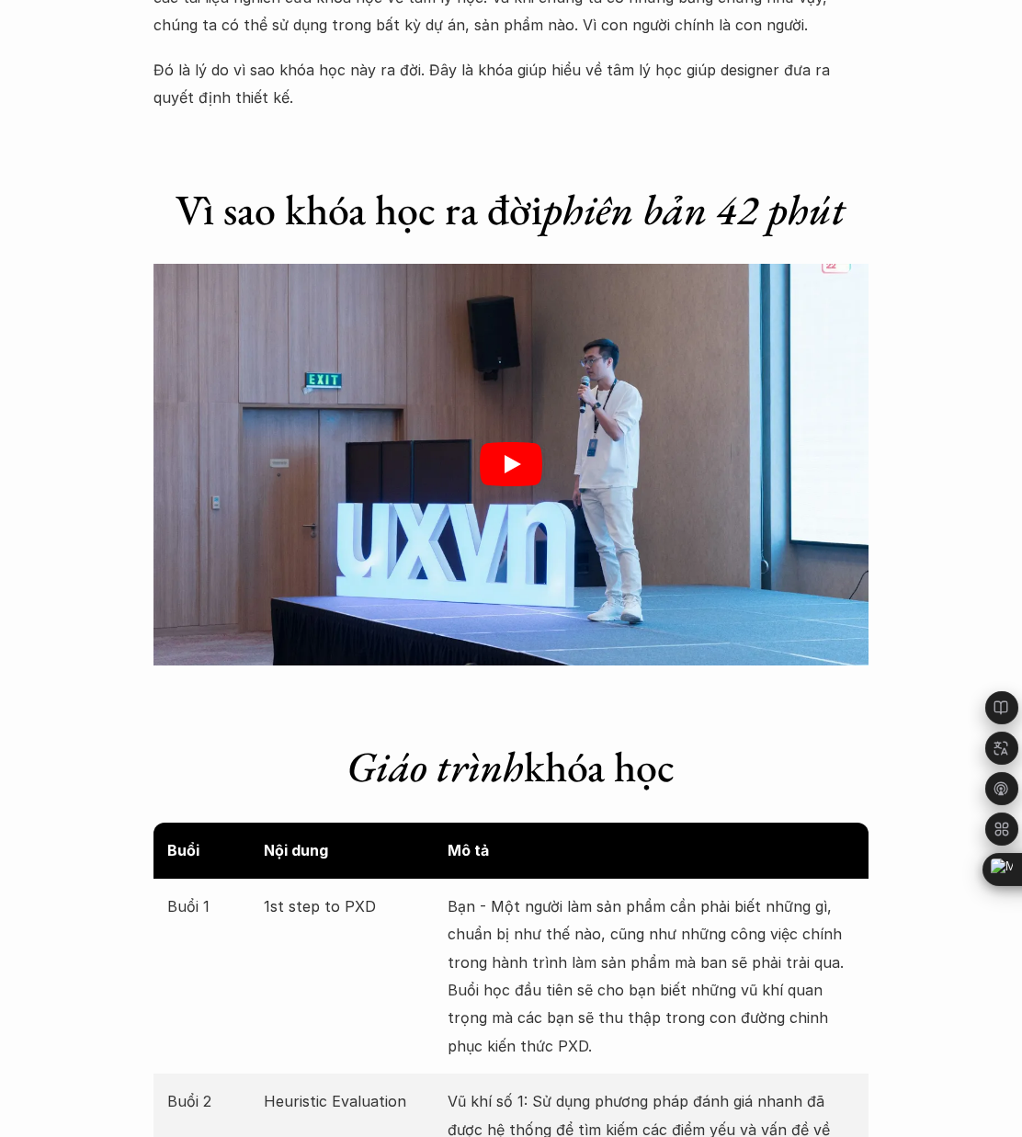
click at [493, 487] on div at bounding box center [511, 465] width 715 height 403
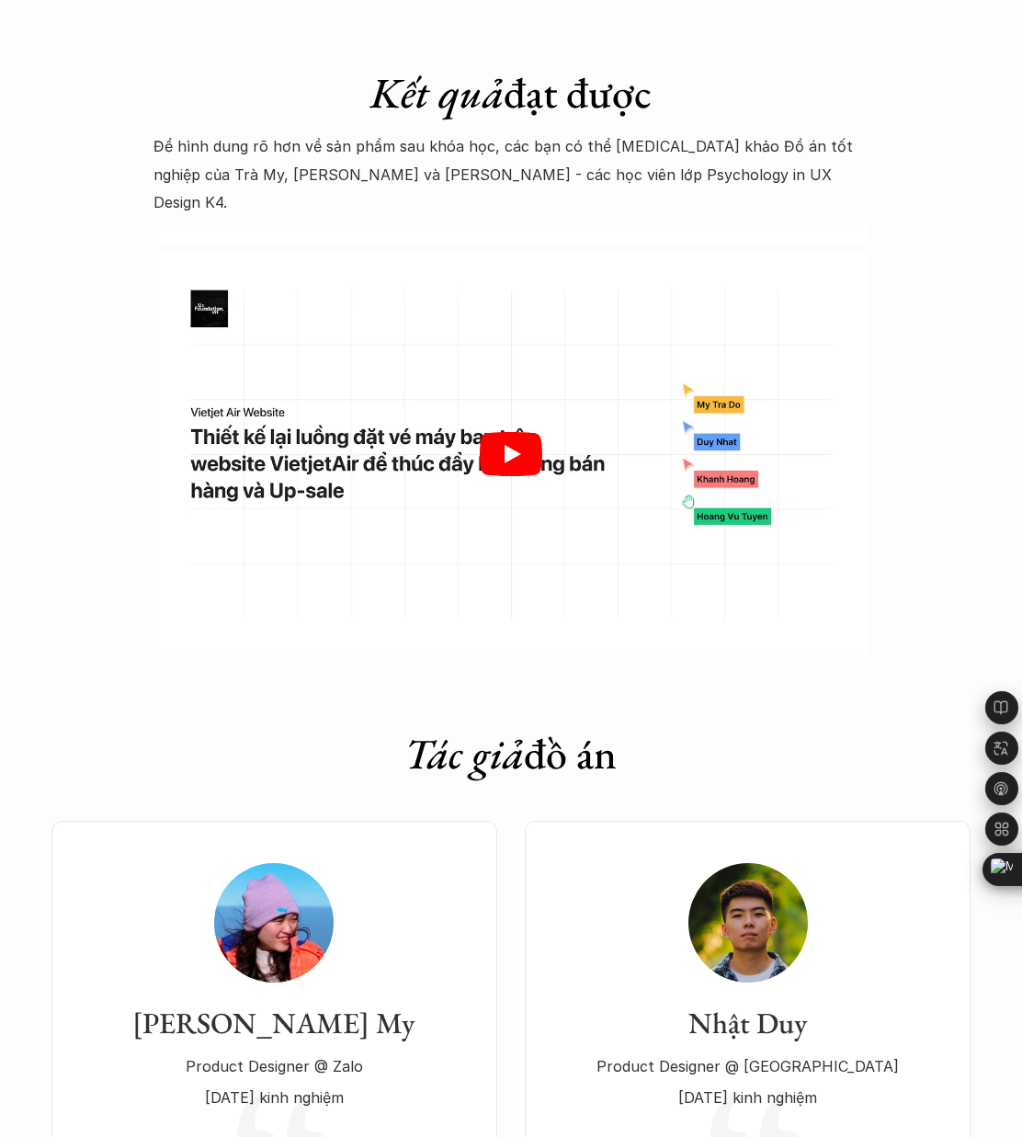
scroll to position [6063, 0]
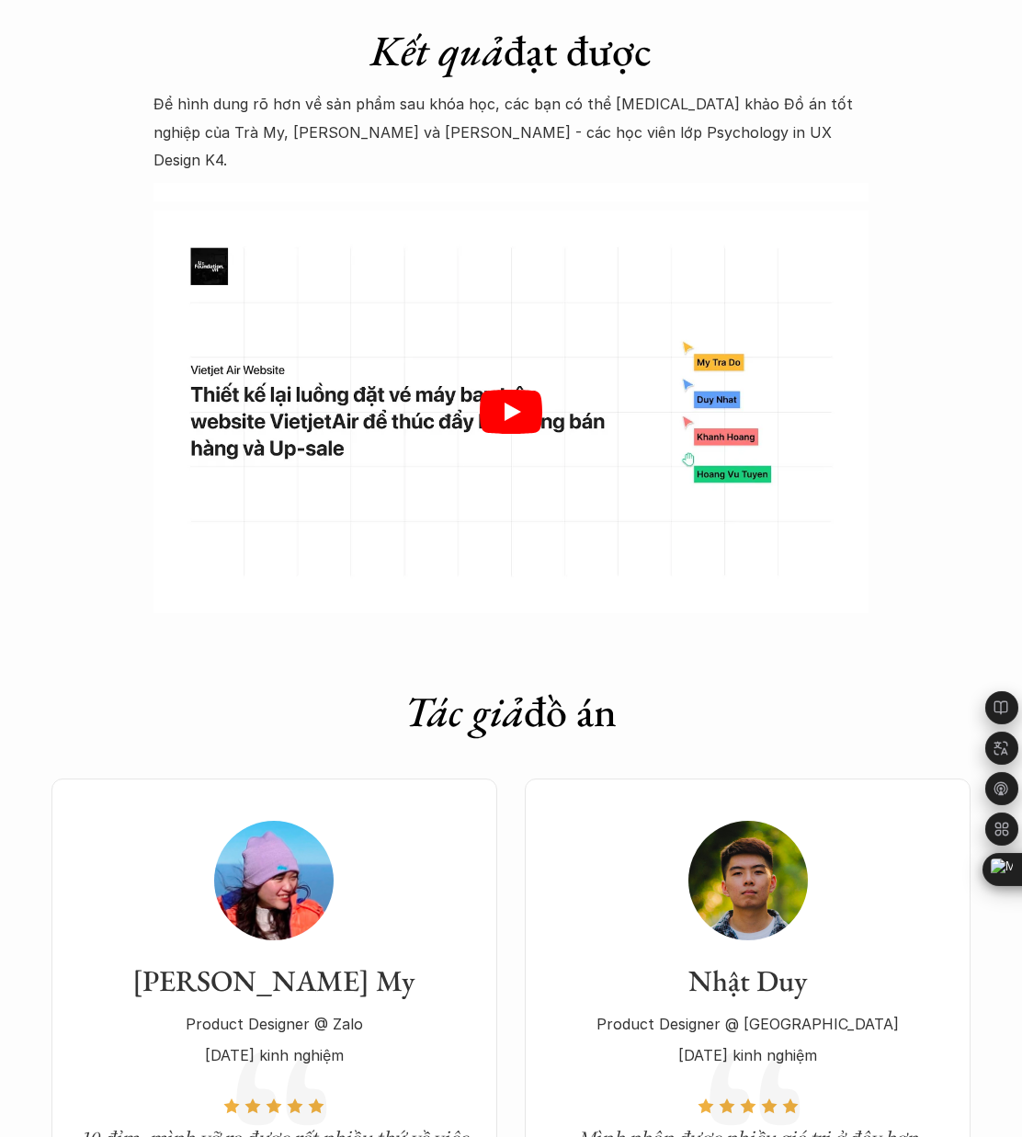
click at [506, 390] on icon "Play" at bounding box center [511, 412] width 63 height 44
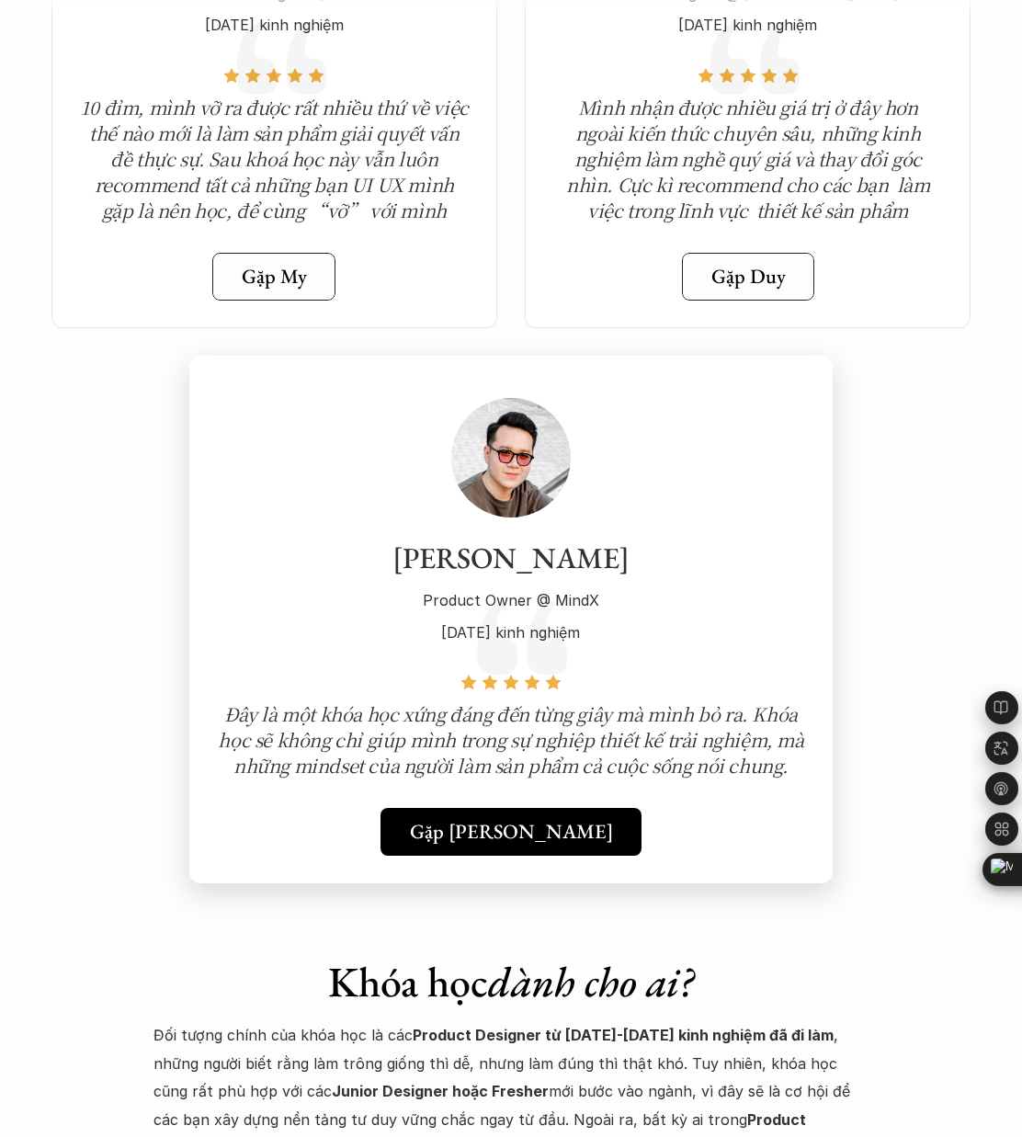
scroll to position [6849, 0]
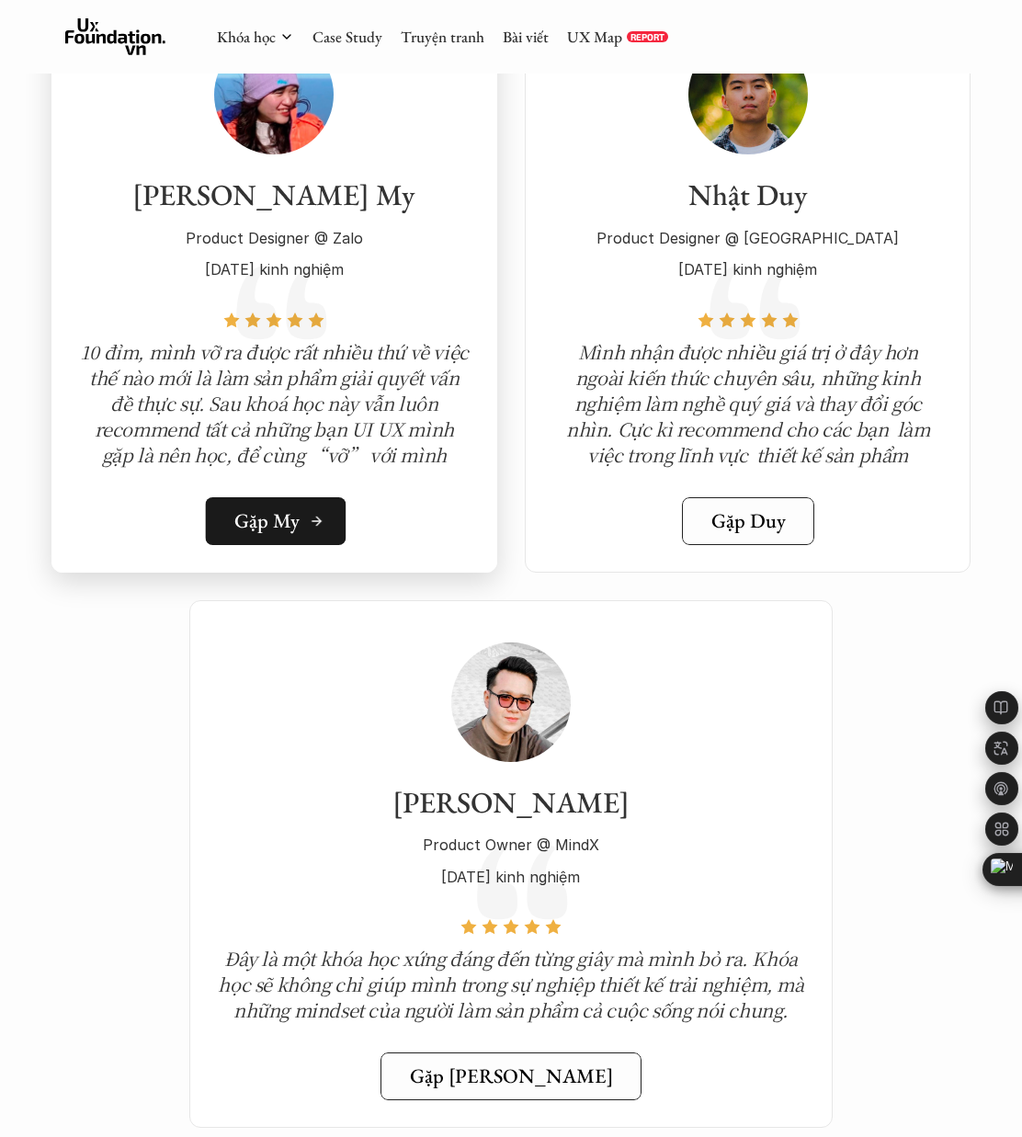
click at [275, 509] on h5 "Gặp My" at bounding box center [266, 521] width 65 height 24
